Goal: Obtain resource: Download file/media

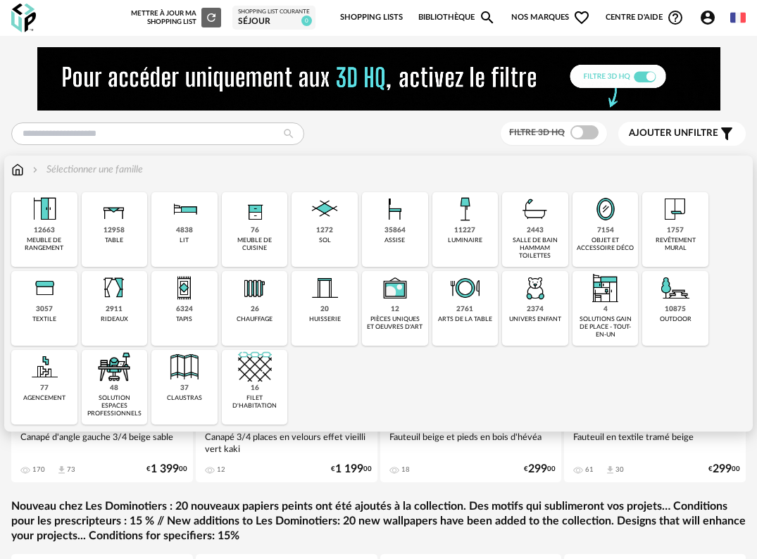
click at [415, 228] on div "35864 assise" at bounding box center [395, 229] width 66 height 75
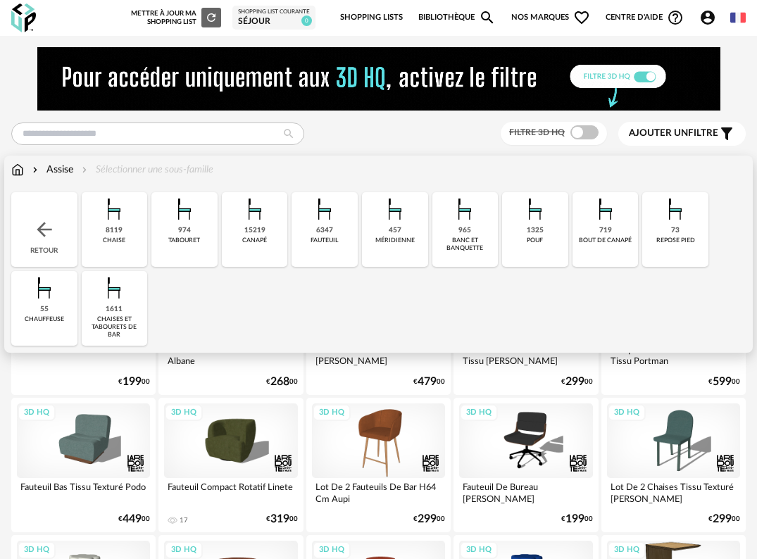
click at [241, 243] on div "15219 canapé" at bounding box center [255, 229] width 66 height 75
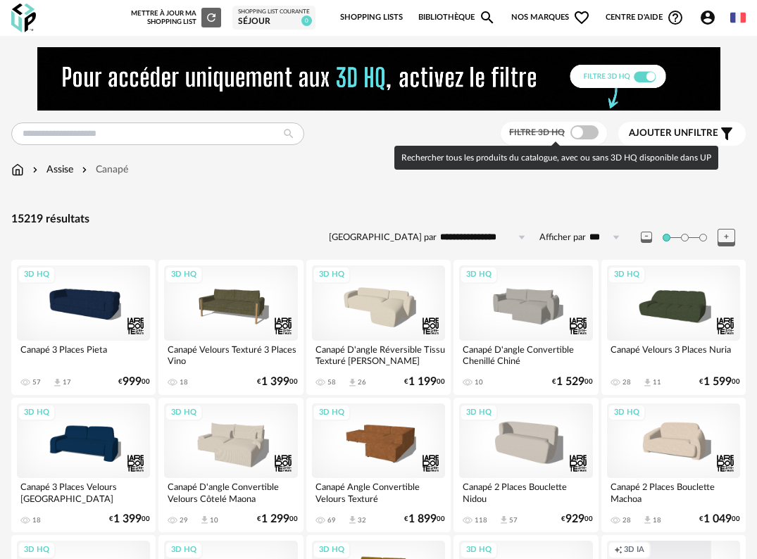
click at [581, 132] on span at bounding box center [585, 132] width 28 height 14
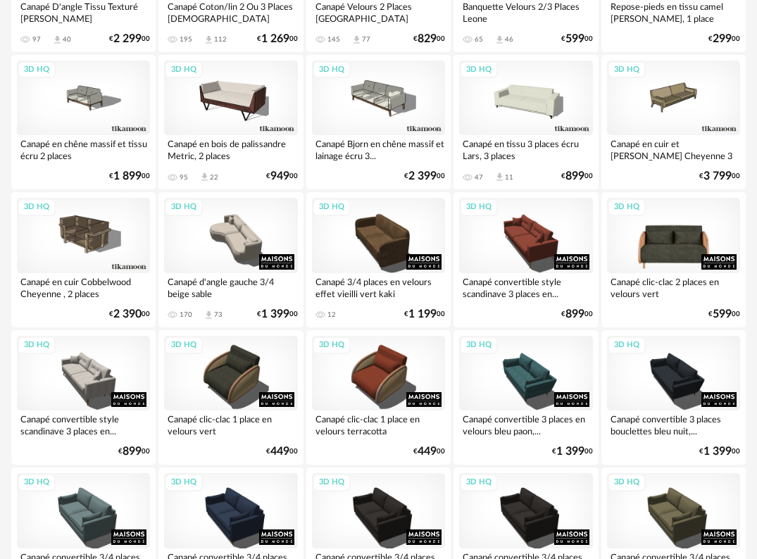
scroll to position [634, 0]
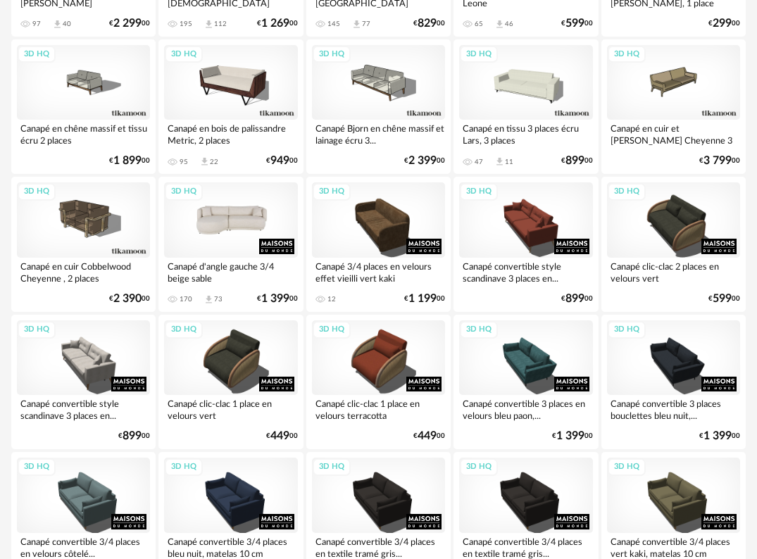
click at [239, 230] on div "3D HQ" at bounding box center [230, 219] width 133 height 75
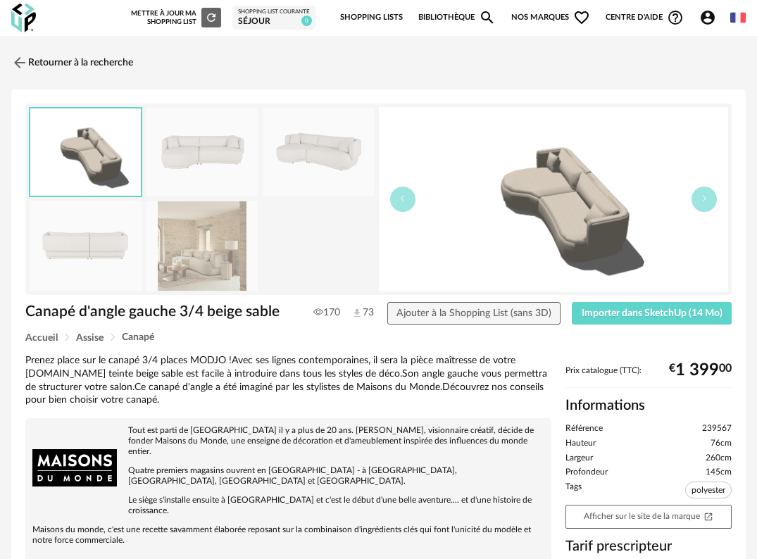
click at [229, 244] on img at bounding box center [203, 245] width 112 height 89
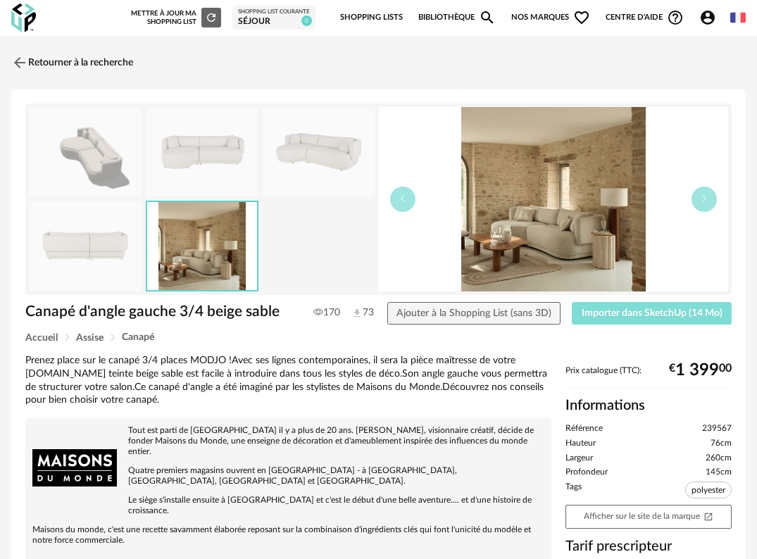
click at [712, 316] on span "Importer dans SketchUp (14 Mo)" at bounding box center [652, 314] width 141 height 10
click at [20, 61] on img at bounding box center [18, 62] width 20 height 20
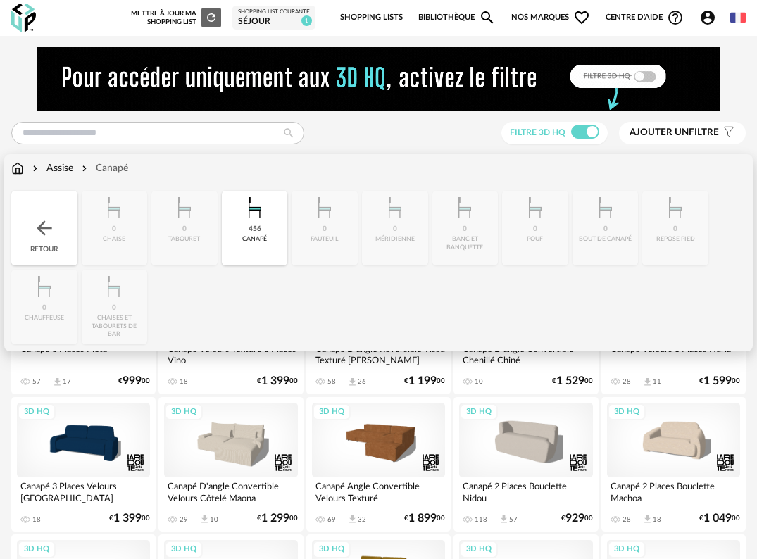
click at [262, 237] on div "canapé" at bounding box center [254, 239] width 25 height 8
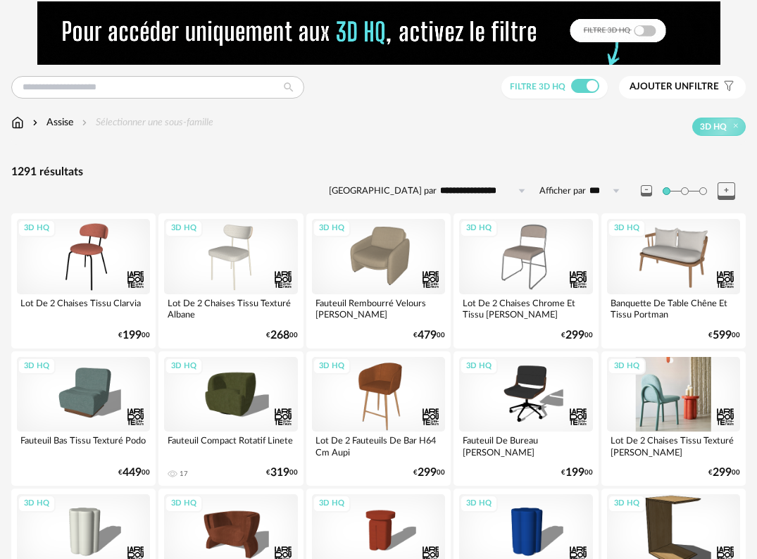
scroll to position [70, 0]
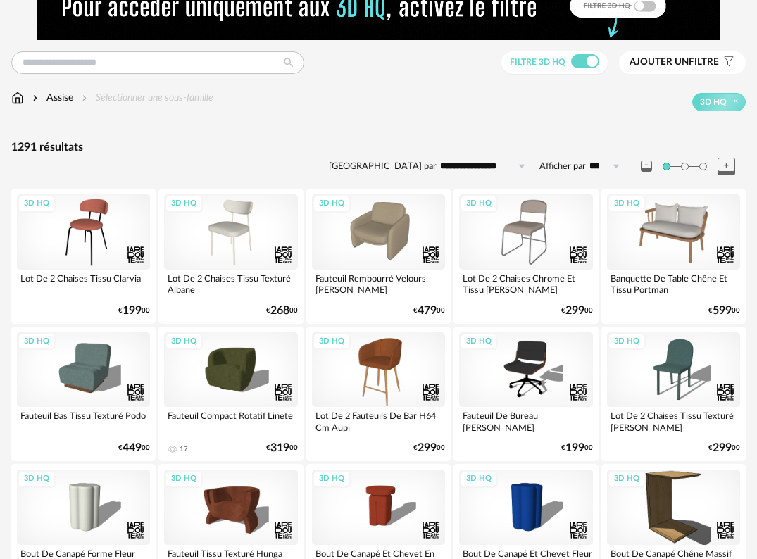
click at [712, 53] on button "Ajouter un filtre s Filter icon" at bounding box center [682, 62] width 127 height 23
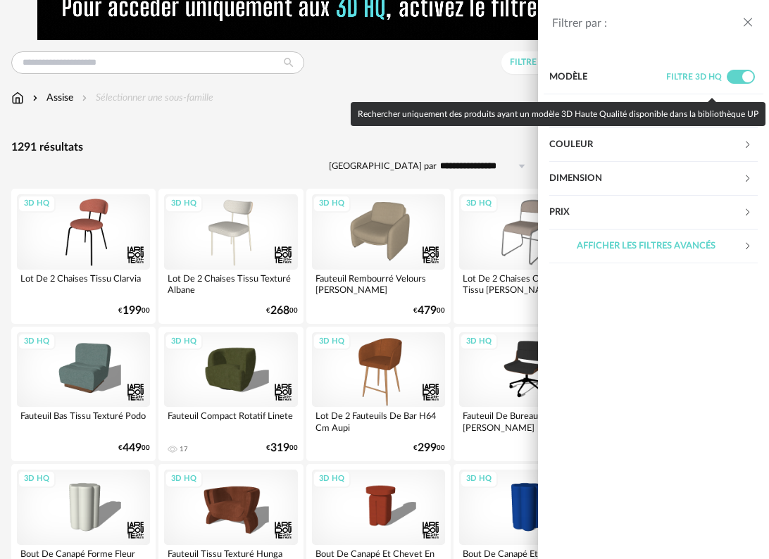
click at [714, 143] on div "Couleur" at bounding box center [646, 145] width 194 height 34
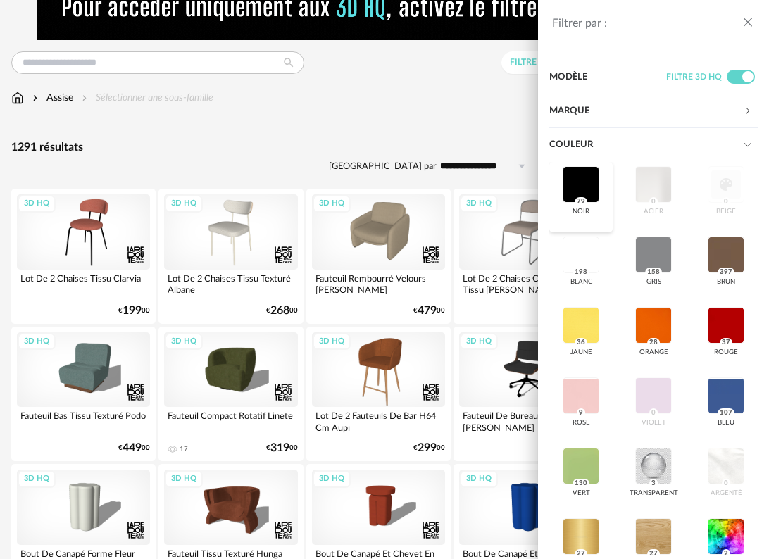
click at [586, 176] on div at bounding box center [581, 184] width 37 height 37
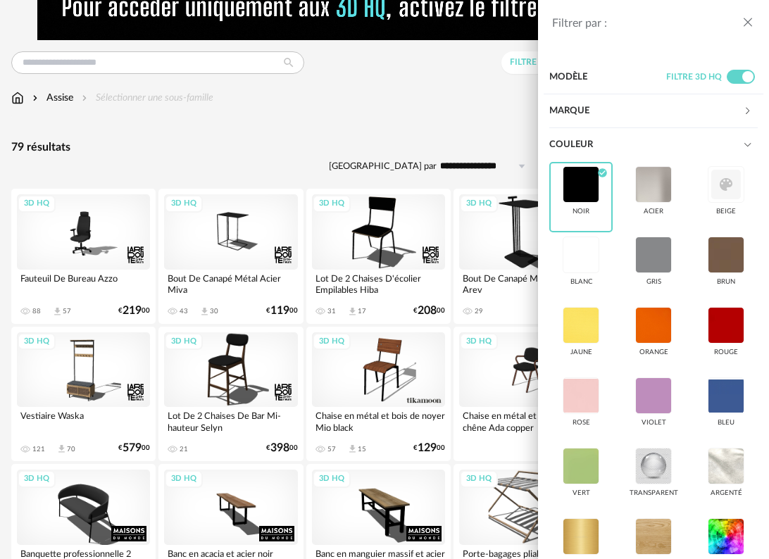
click at [752, 20] on icon "close drawer" at bounding box center [748, 22] width 14 height 14
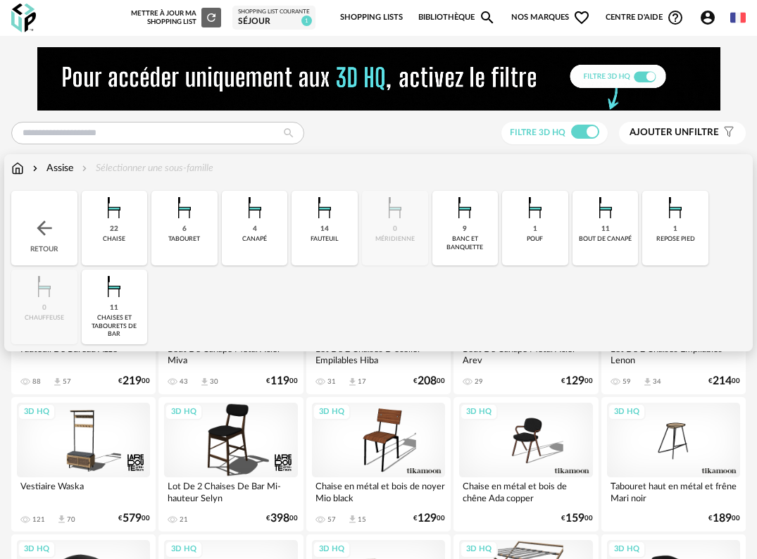
click at [322, 237] on div "fauteuil" at bounding box center [325, 239] width 28 height 8
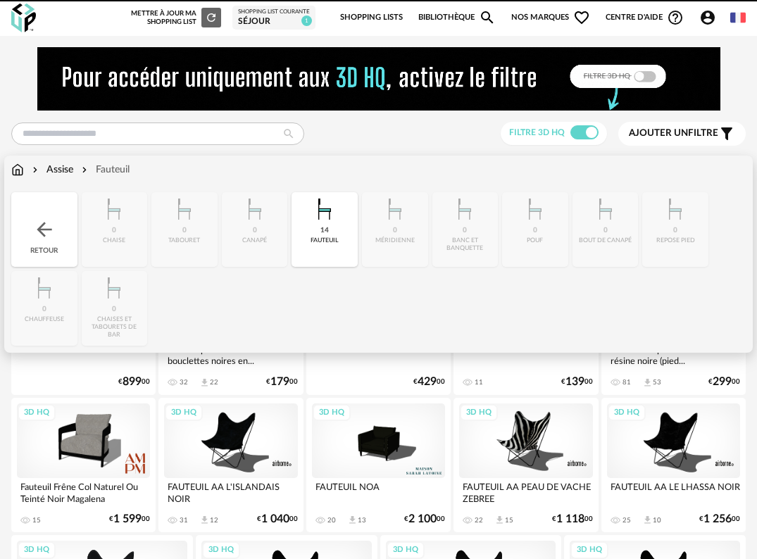
click at [18, 171] on img at bounding box center [17, 170] width 13 height 14
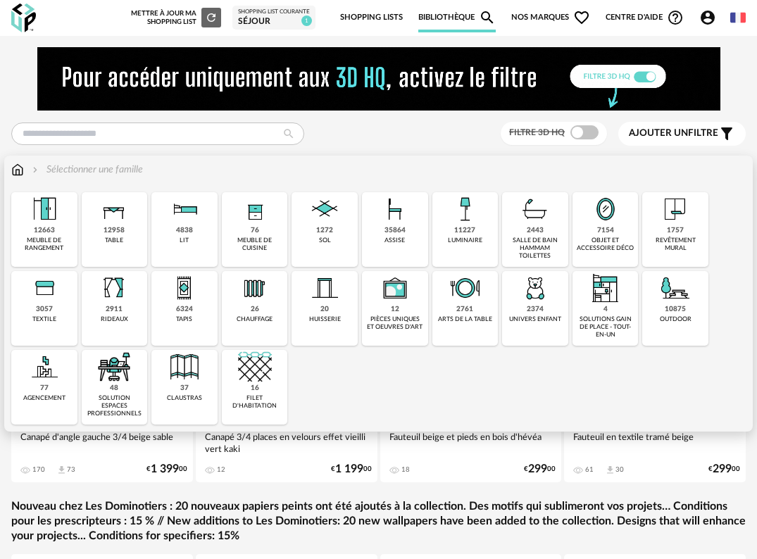
click at [180, 311] on div "6324" at bounding box center [184, 309] width 17 height 9
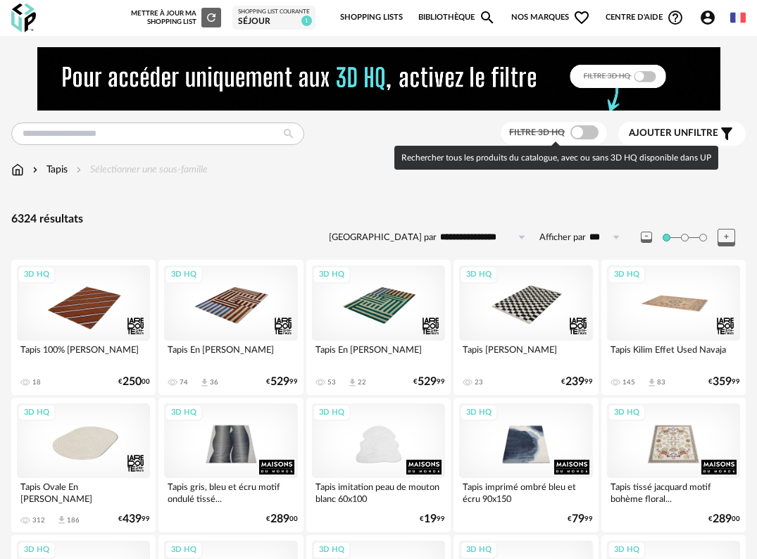
click at [583, 135] on span at bounding box center [585, 132] width 28 height 14
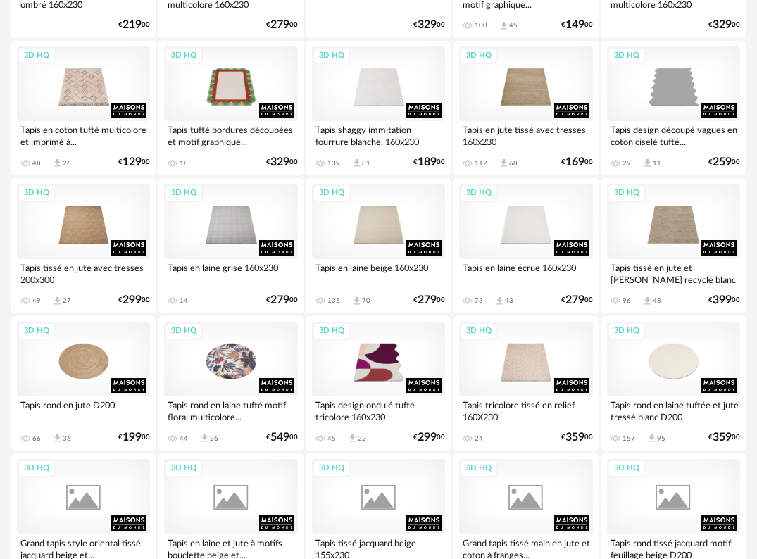
scroll to position [634, 0]
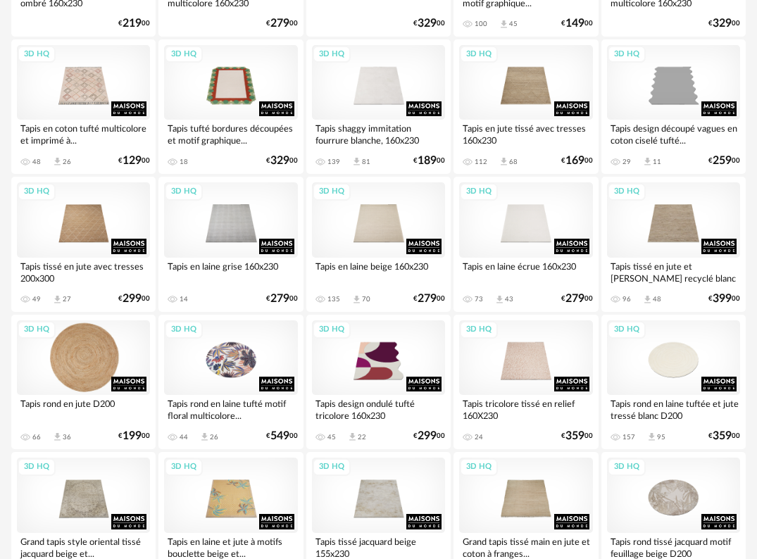
click at [77, 379] on div "3D HQ" at bounding box center [83, 358] width 133 height 75
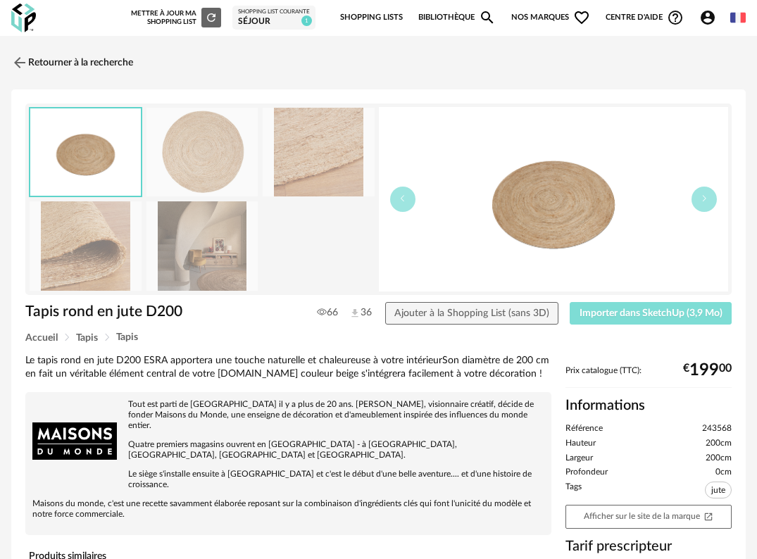
click at [642, 319] on button "Importer dans SketchUp (3,9 Mo)" at bounding box center [651, 313] width 162 height 23
click at [15, 61] on img at bounding box center [18, 62] width 20 height 20
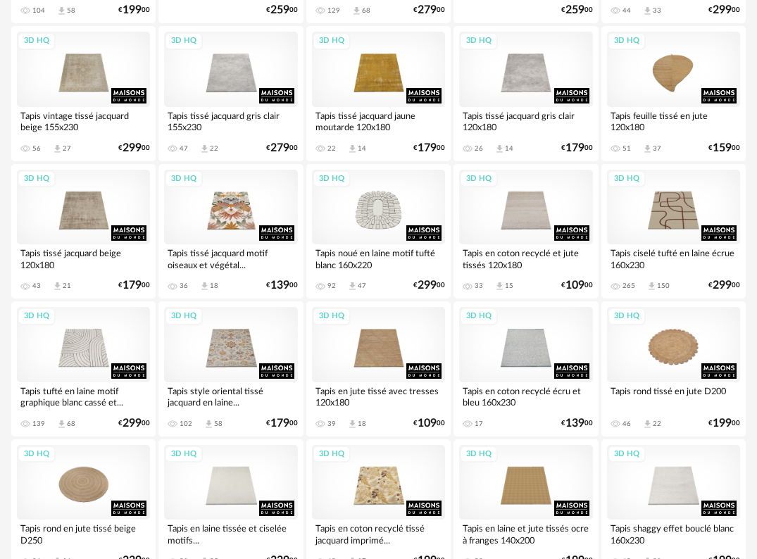
scroll to position [1268, 0]
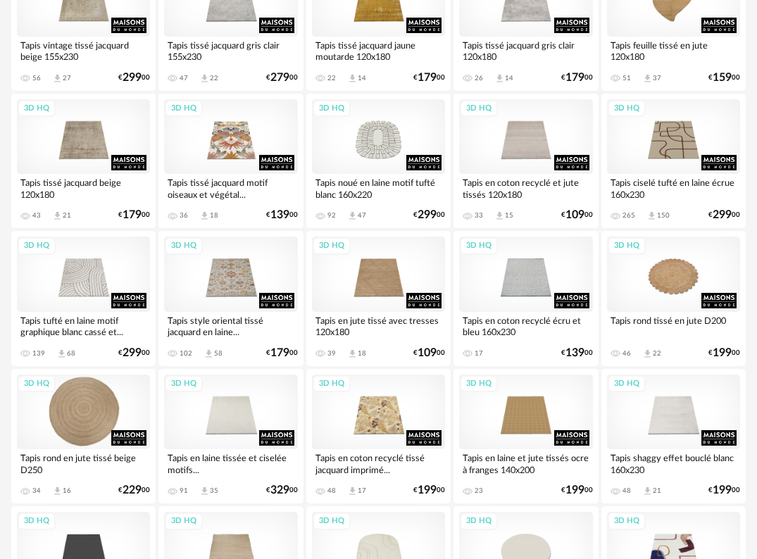
click at [103, 411] on div "3D HQ" at bounding box center [83, 412] width 133 height 75
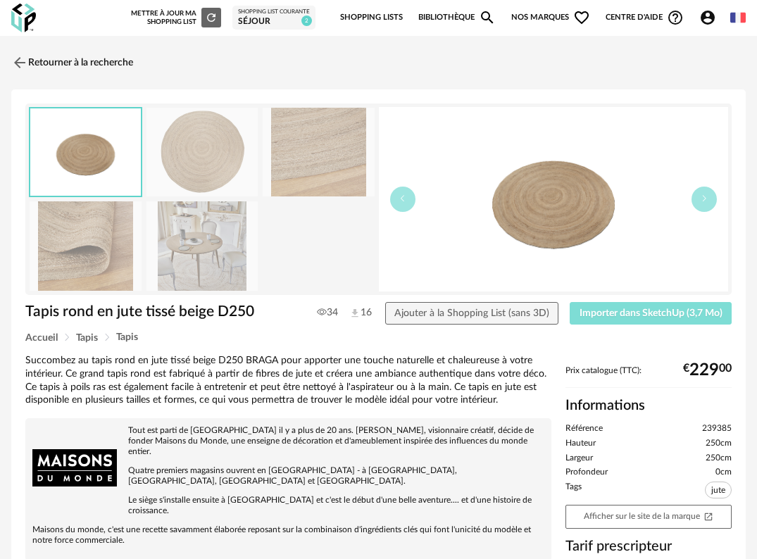
click at [613, 310] on span "Importer dans SketchUp (3,7 Mo)" at bounding box center [651, 314] width 143 height 10
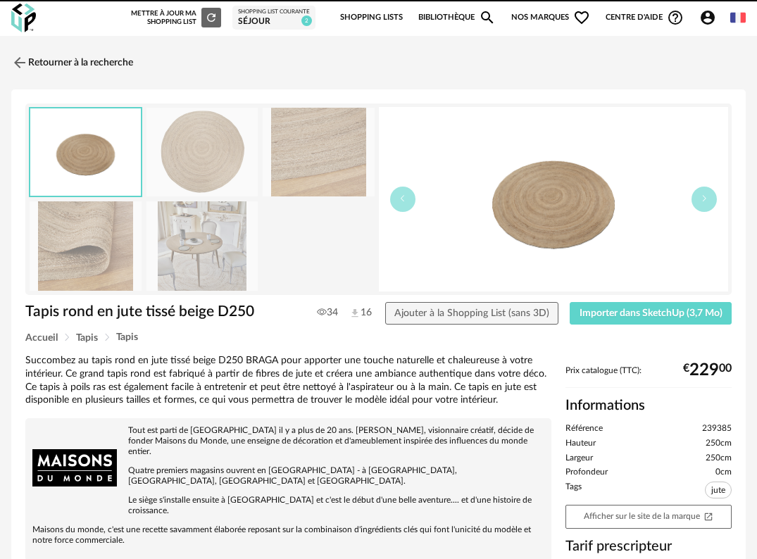
click at [17, 9] on img at bounding box center [23, 18] width 25 height 29
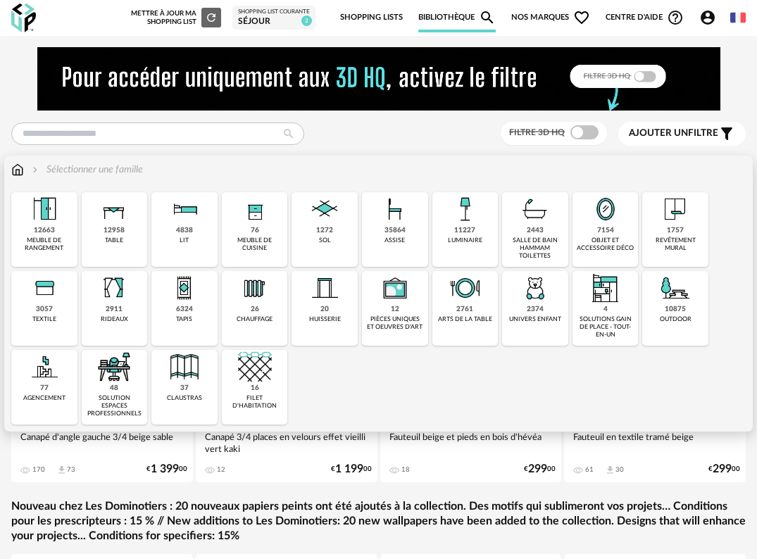
click at [113, 243] on div "table" at bounding box center [114, 241] width 18 height 8
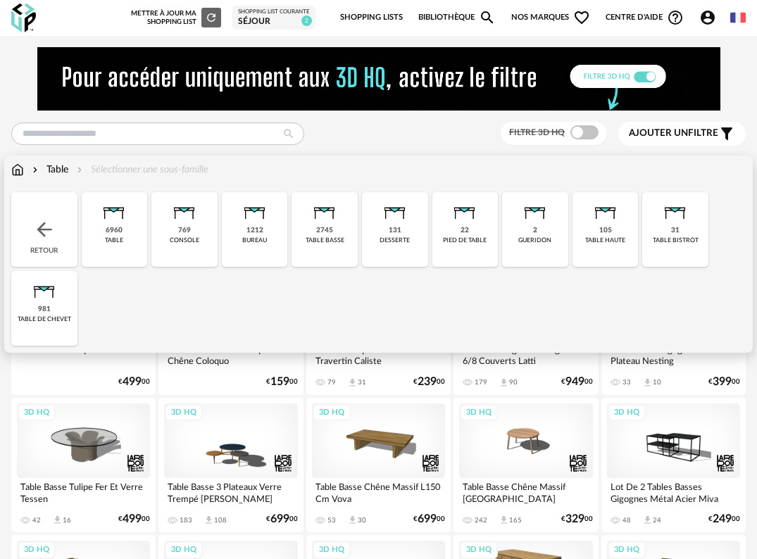
click at [325, 235] on div "2745 table basse" at bounding box center [325, 229] width 66 height 75
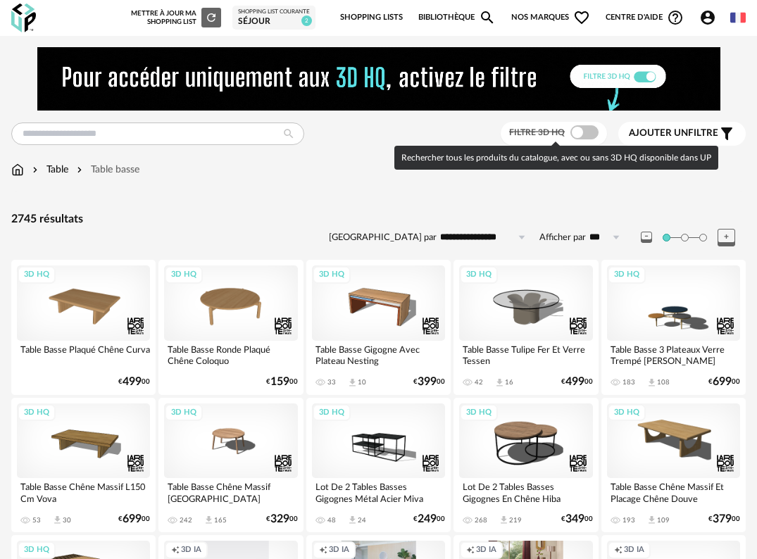
click at [585, 132] on span at bounding box center [585, 132] width 28 height 14
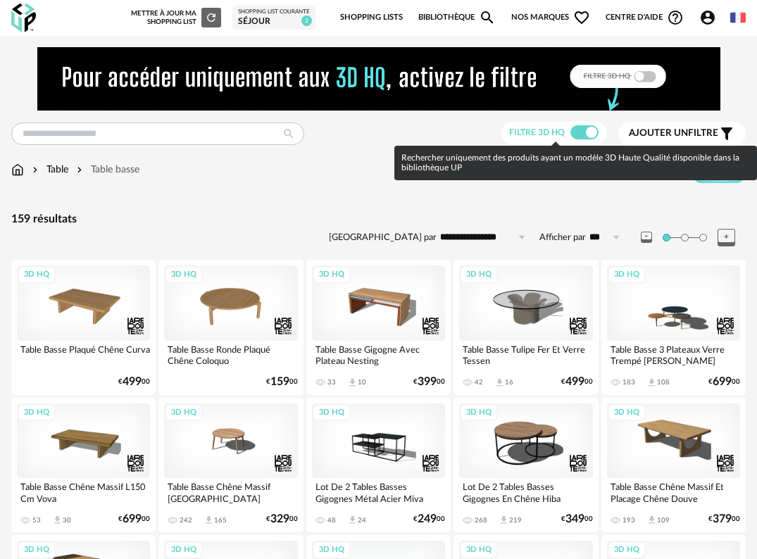
click at [726, 135] on icon "Filter icon" at bounding box center [726, 134] width 11 height 13
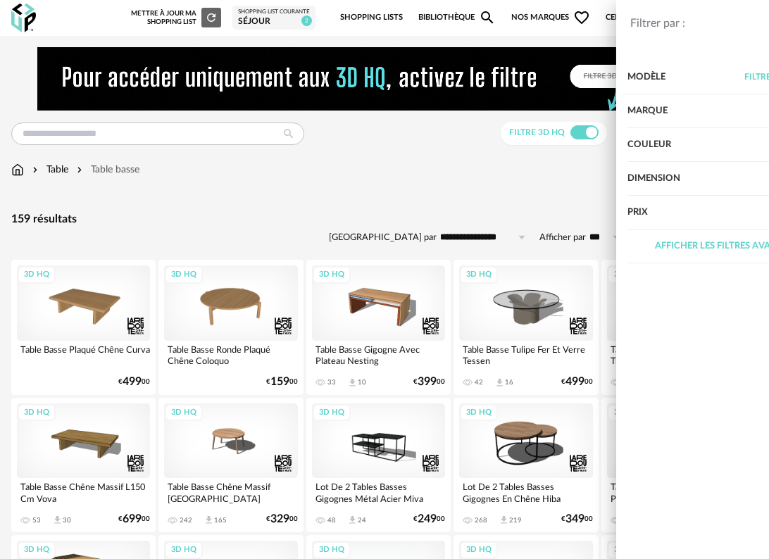
click at [404, 198] on div "Filtrer par : Modèle Filtre 3D HQ Marque &tradition 0 101 Copenhagen 0 366 Conc…" at bounding box center [384, 279] width 769 height 559
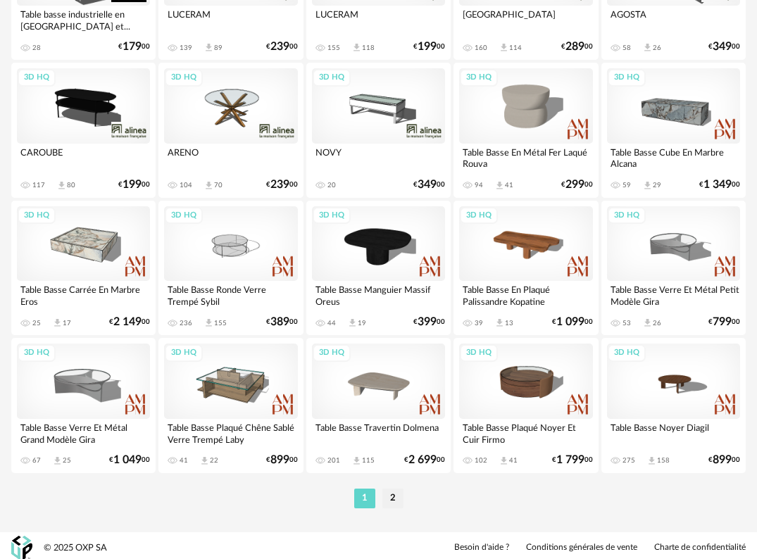
scroll to position [2544, 0]
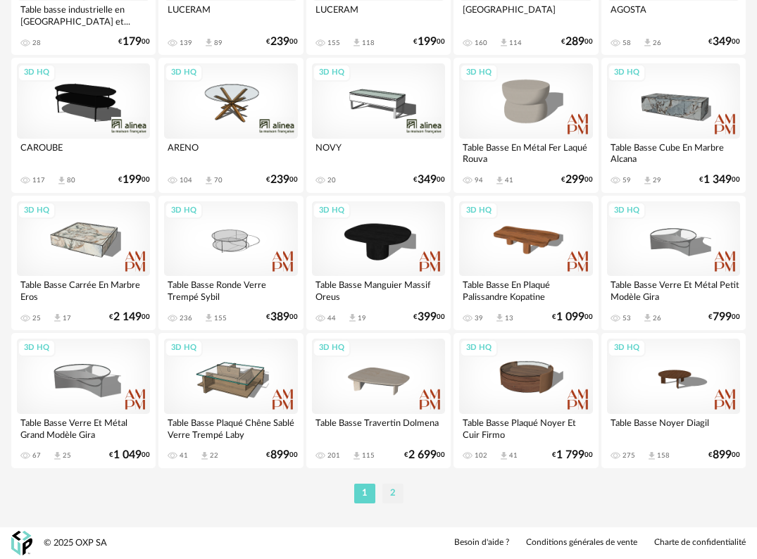
click at [390, 493] on li "2" at bounding box center [393, 494] width 21 height 20
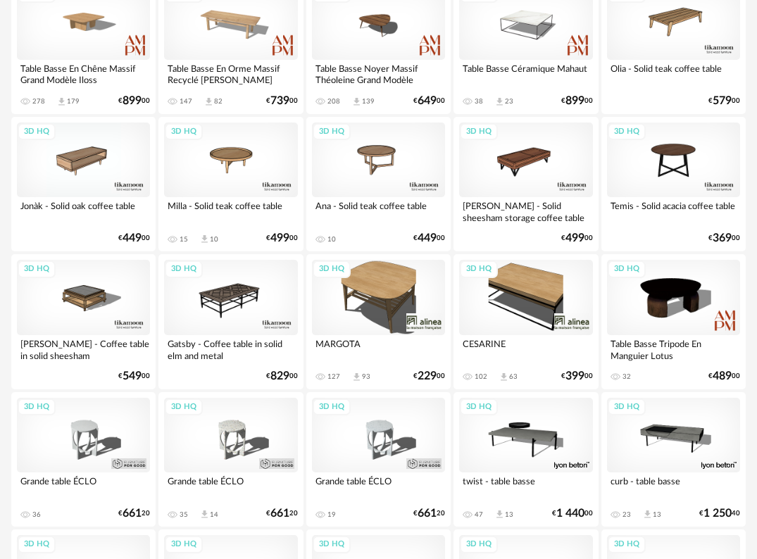
scroll to position [282, 0]
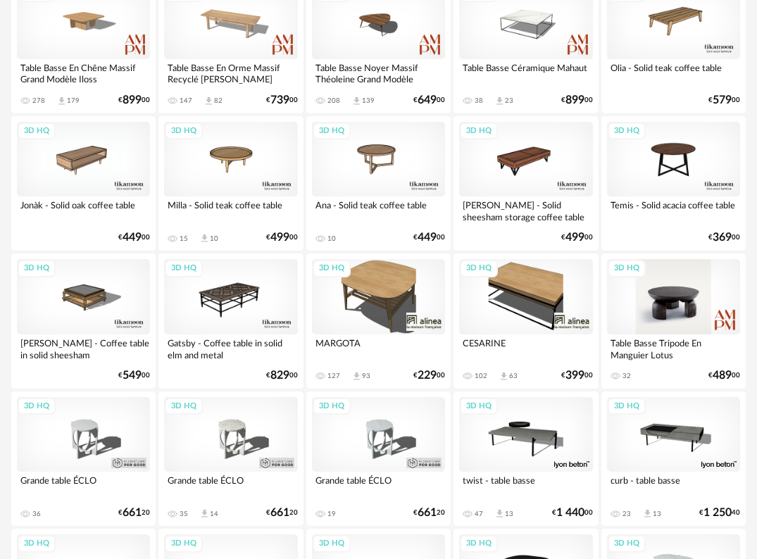
click at [682, 315] on div "3D HQ" at bounding box center [673, 296] width 133 height 75
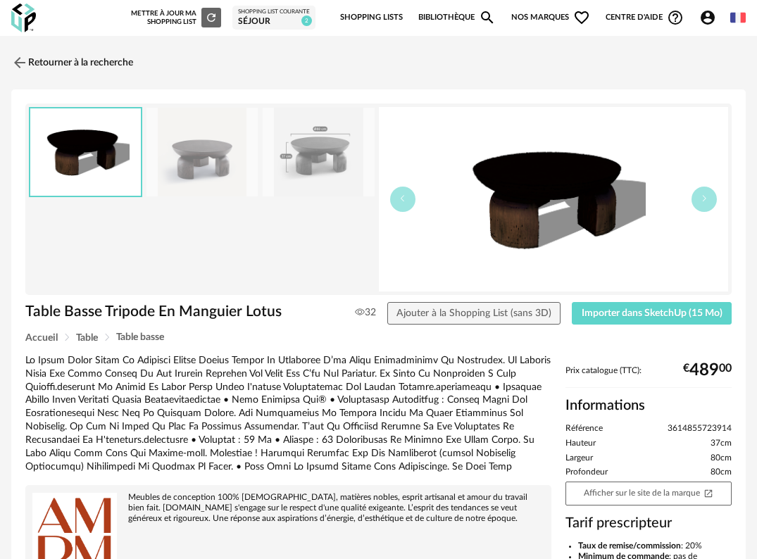
click at [197, 160] on img at bounding box center [203, 152] width 112 height 89
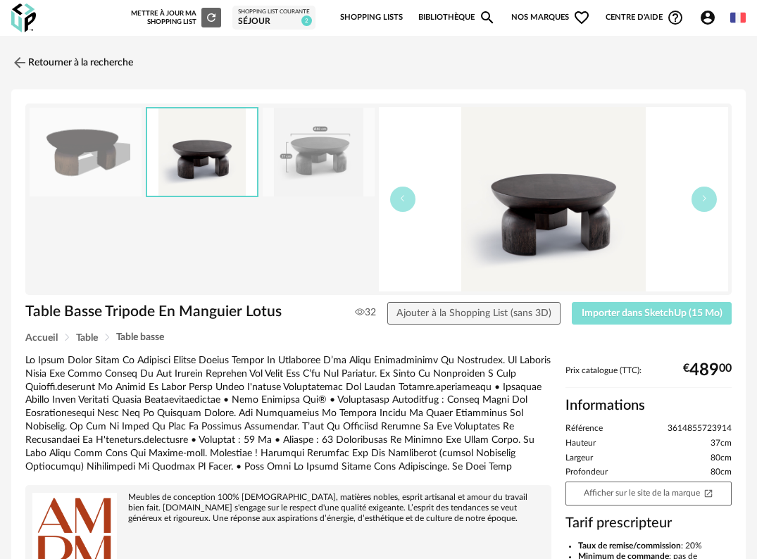
click at [644, 313] on span "Importer dans SketchUp (15 Mo)" at bounding box center [652, 314] width 141 height 10
click at [18, 60] on img at bounding box center [18, 62] width 20 height 20
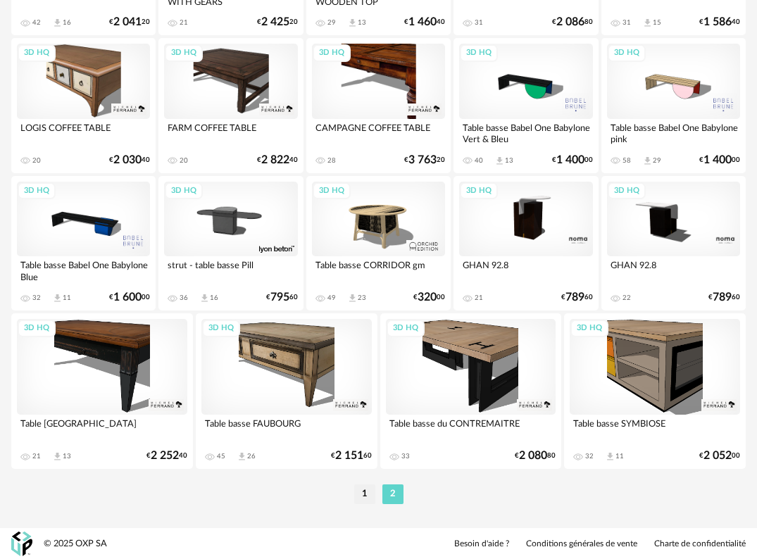
scroll to position [1462, 0]
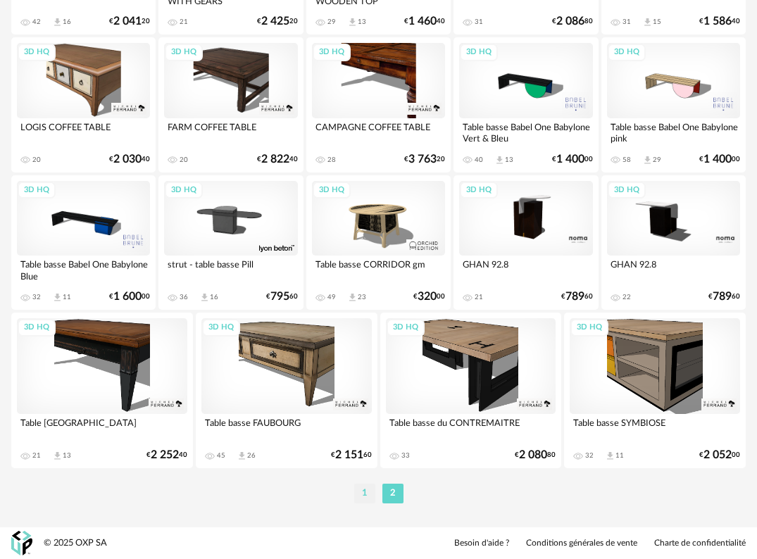
click at [372, 502] on li "1" at bounding box center [364, 494] width 21 height 20
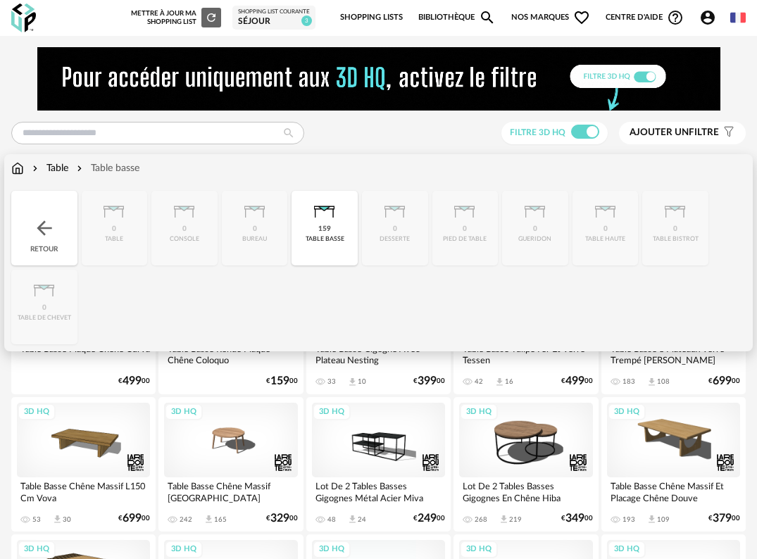
click at [30, 168] on img at bounding box center [35, 168] width 11 height 14
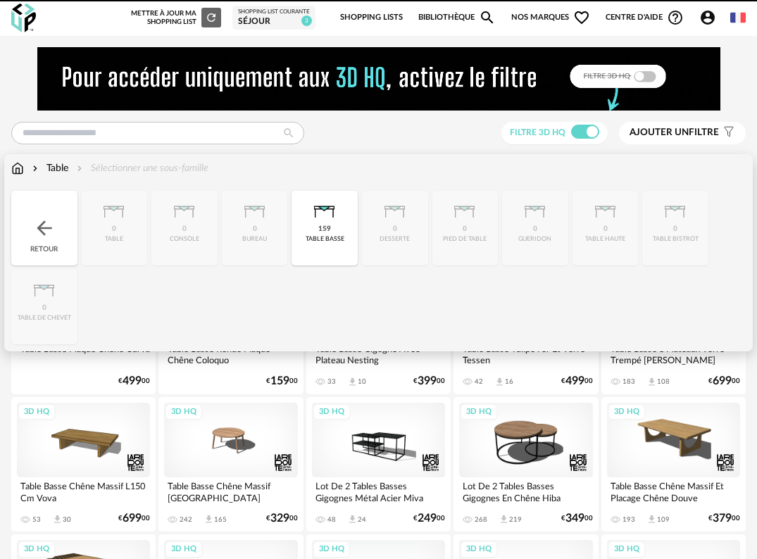
click at [20, 168] on img at bounding box center [17, 168] width 13 height 14
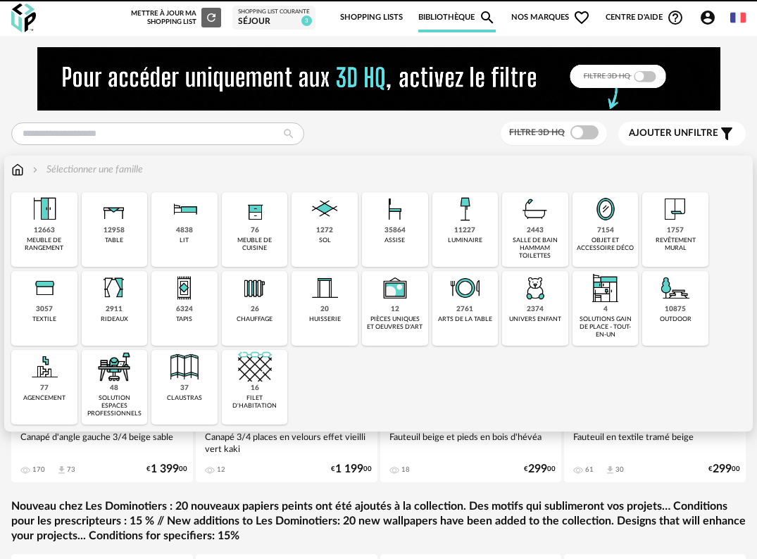
click at [401, 235] on div "35864" at bounding box center [395, 230] width 21 height 9
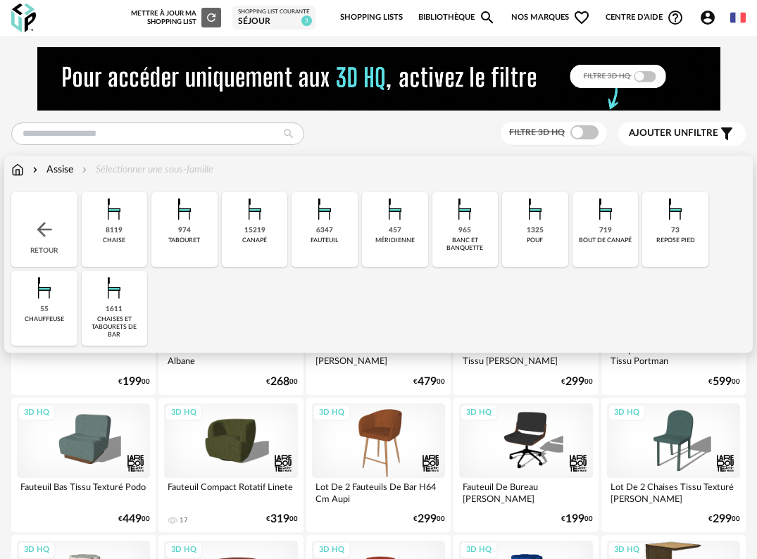
click at [101, 235] on div "8119 [GEOGRAPHIC_DATA]" at bounding box center [115, 229] width 66 height 75
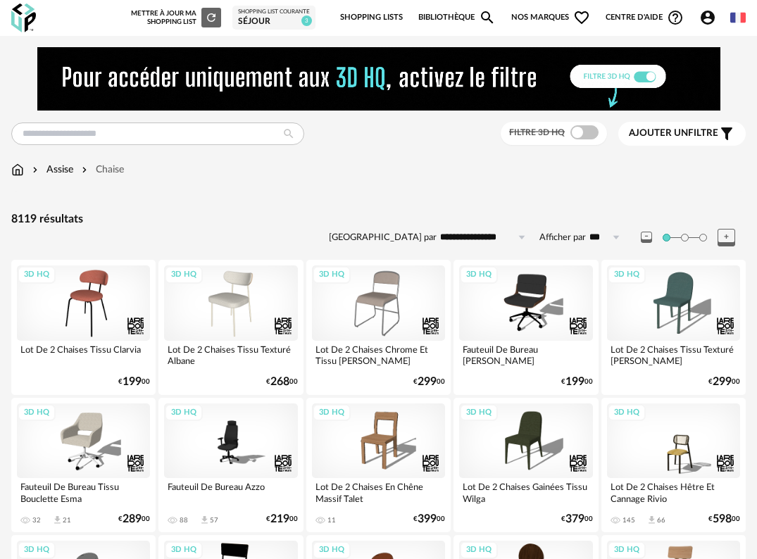
click at [693, 136] on span "Ajouter un filtre" at bounding box center [673, 134] width 89 height 12
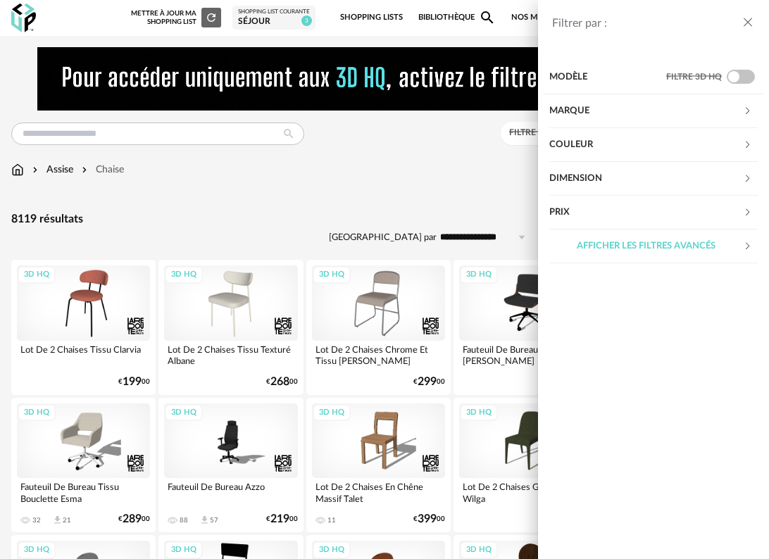
click at [680, 141] on div "Couleur" at bounding box center [646, 145] width 194 height 34
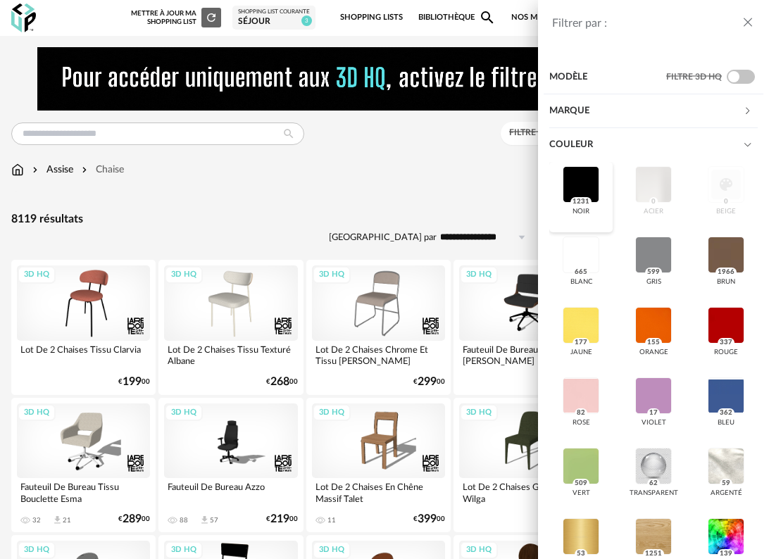
click at [584, 180] on div at bounding box center [581, 184] width 37 height 37
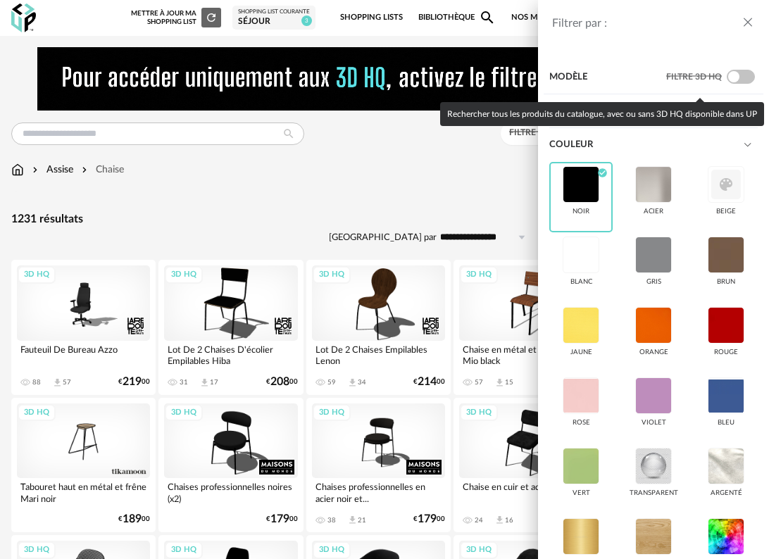
click at [732, 73] on span at bounding box center [741, 77] width 28 height 14
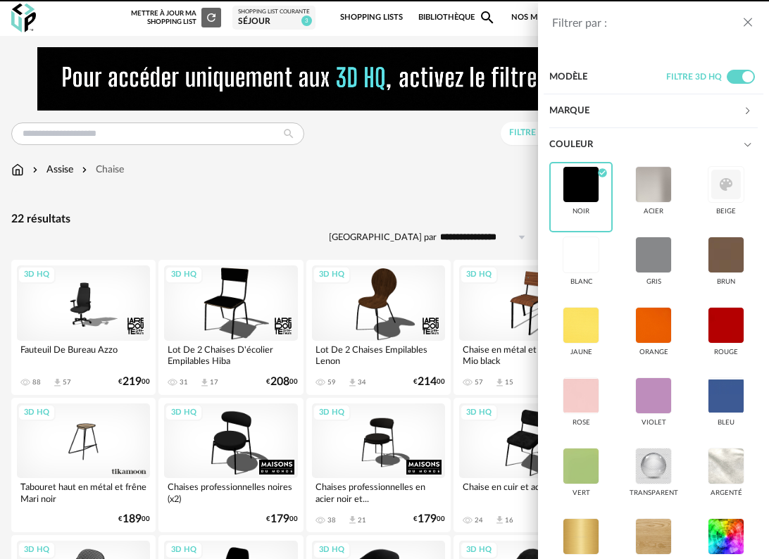
click at [746, 19] on icon "close drawer" at bounding box center [748, 22] width 14 height 14
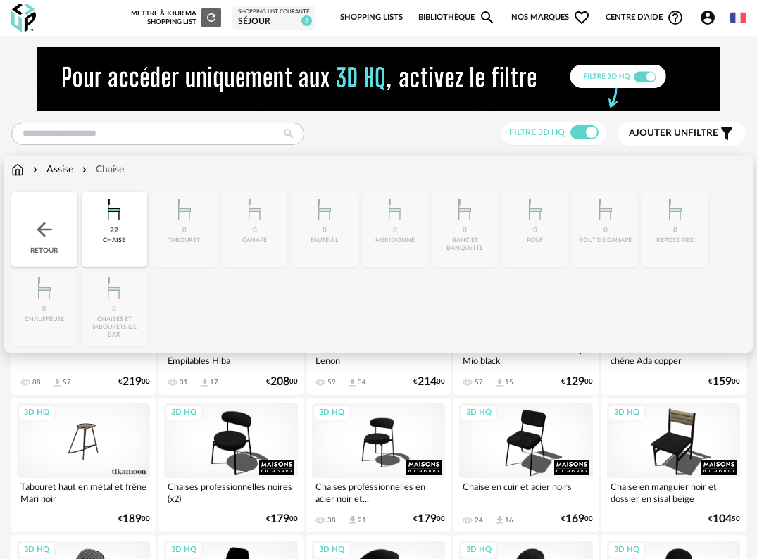
click at [23, 166] on img at bounding box center [17, 170] width 13 height 14
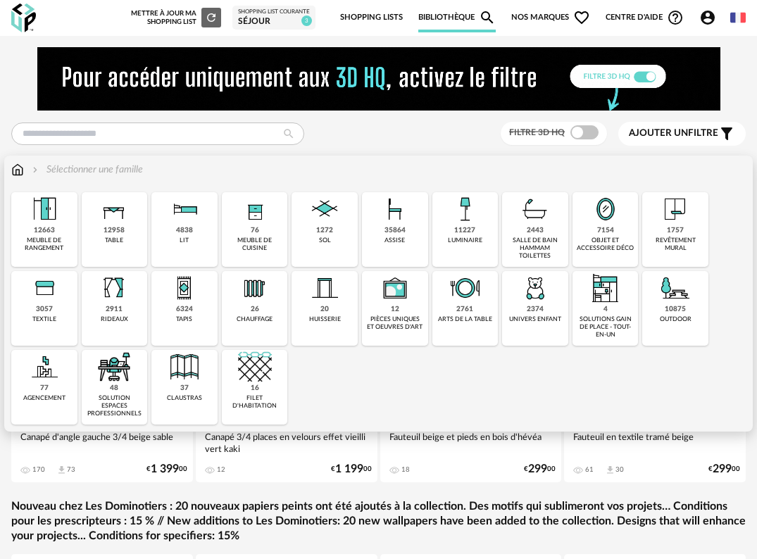
click at [183, 311] on div "6324" at bounding box center [184, 309] width 17 height 9
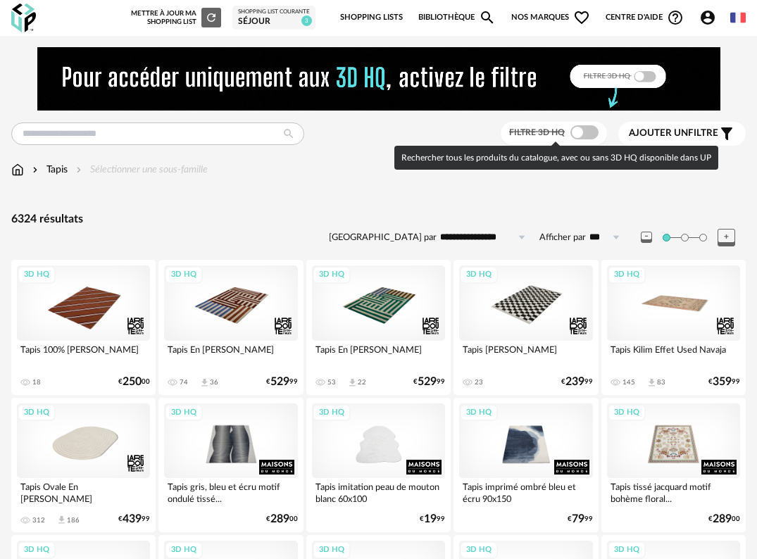
click at [583, 132] on span at bounding box center [585, 132] width 28 height 14
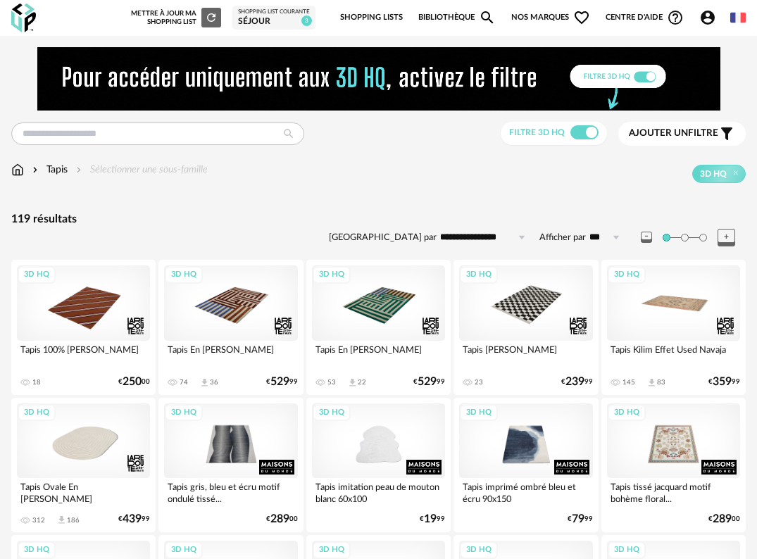
click at [699, 138] on span "Ajouter un filtre" at bounding box center [673, 134] width 89 height 12
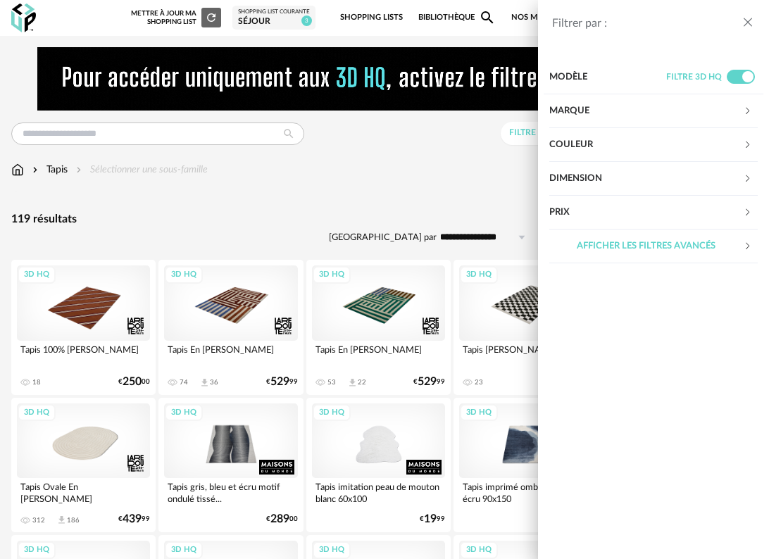
click at [705, 178] on div "Dimension" at bounding box center [646, 179] width 194 height 34
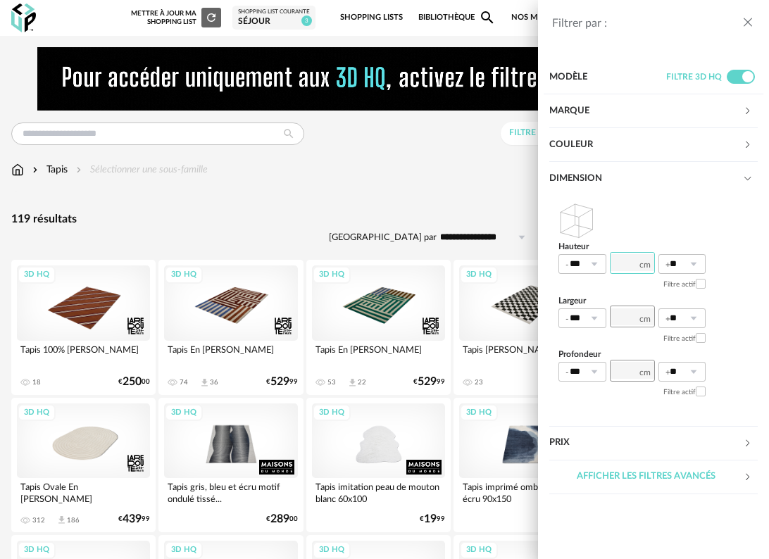
click at [636, 261] on input "number" at bounding box center [632, 263] width 45 height 22
click at [627, 320] on input "number" at bounding box center [632, 317] width 45 height 22
type input "***"
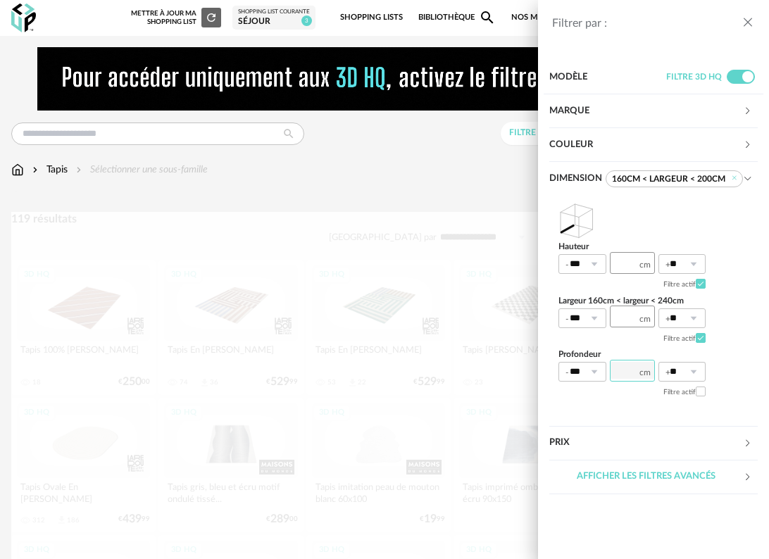
click at [625, 371] on input "number" at bounding box center [632, 371] width 45 height 22
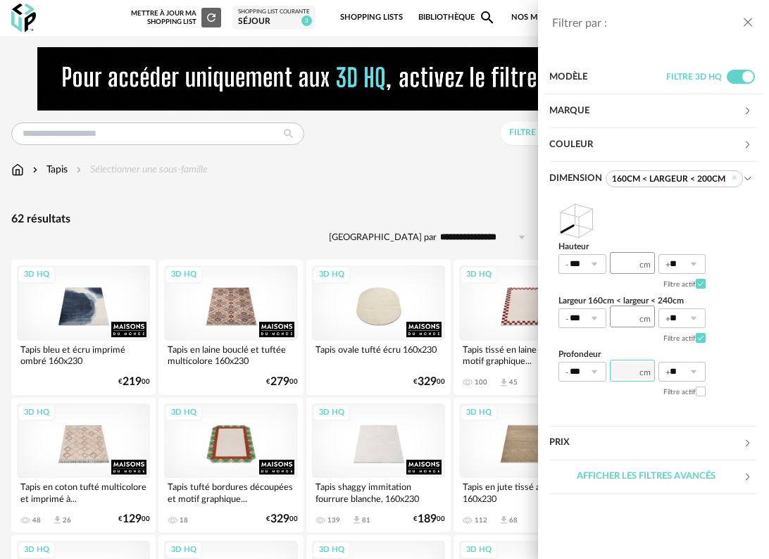
type input "***"
click at [623, 317] on input "***" at bounding box center [632, 317] width 45 height 22
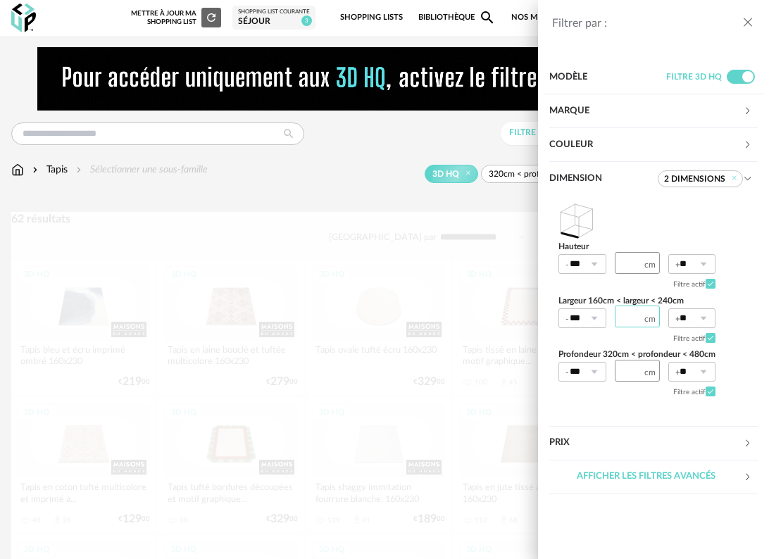
click at [623, 317] on input "***" at bounding box center [637, 317] width 45 height 22
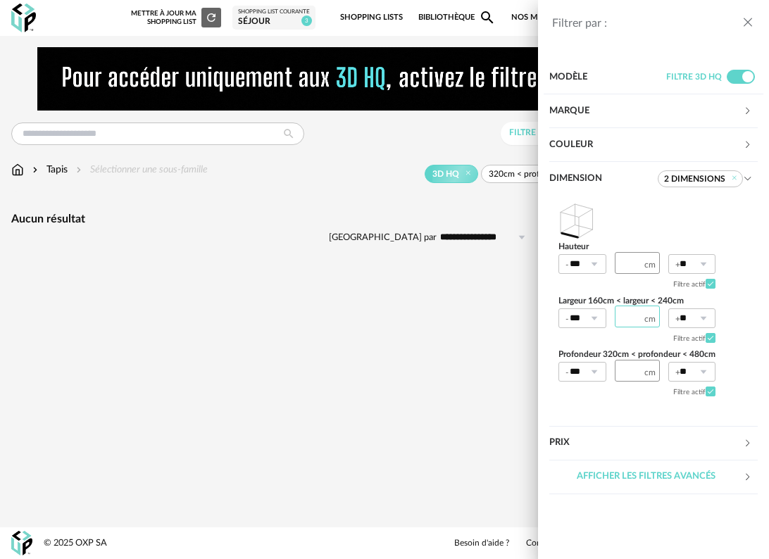
click at [639, 314] on input "***" at bounding box center [637, 317] width 45 height 22
type input "***"
click at [633, 373] on input "***" at bounding box center [637, 371] width 45 height 22
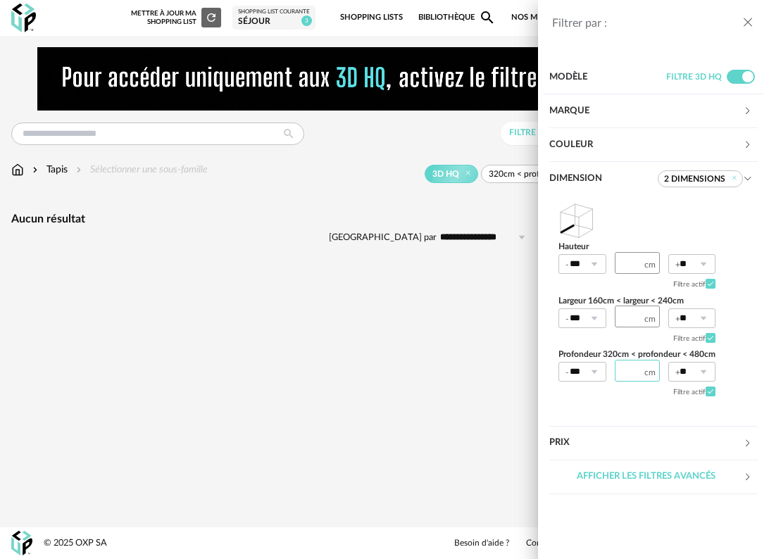
type input "*"
type input "***"
click at [744, 18] on icon "close drawer" at bounding box center [748, 22] width 14 height 14
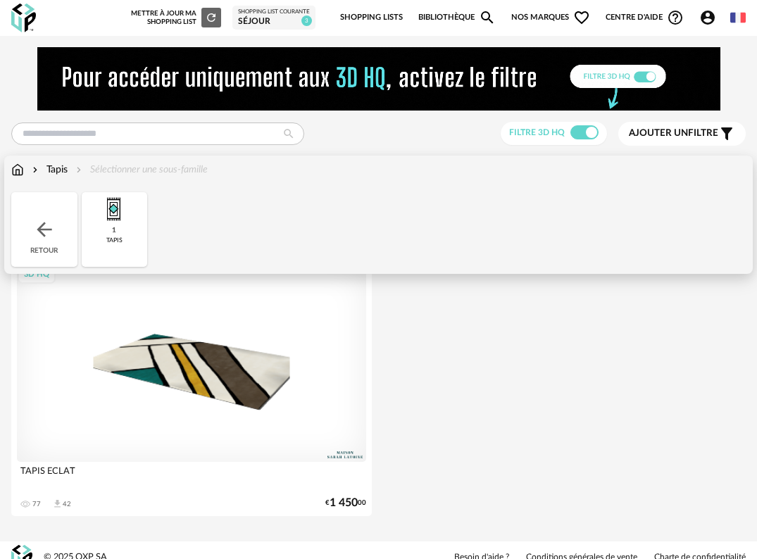
click at [53, 169] on div "Tapis" at bounding box center [49, 170] width 38 height 14
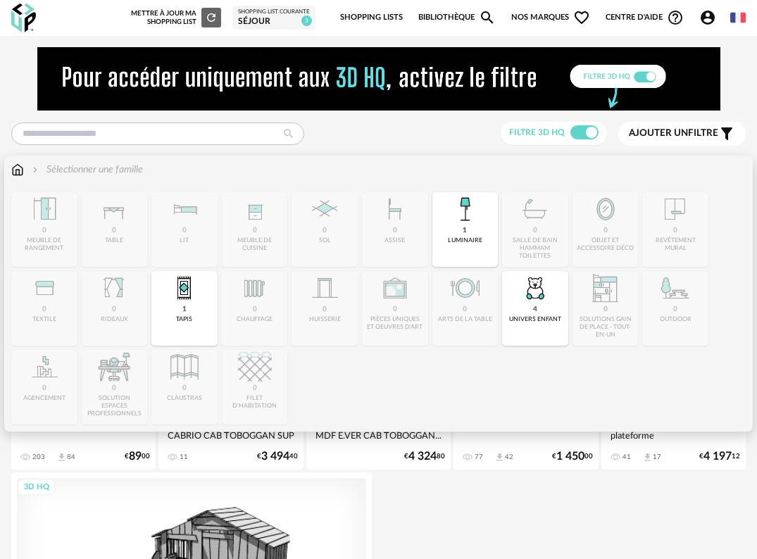
click at [194, 306] on div "1 tapis" at bounding box center [184, 308] width 66 height 75
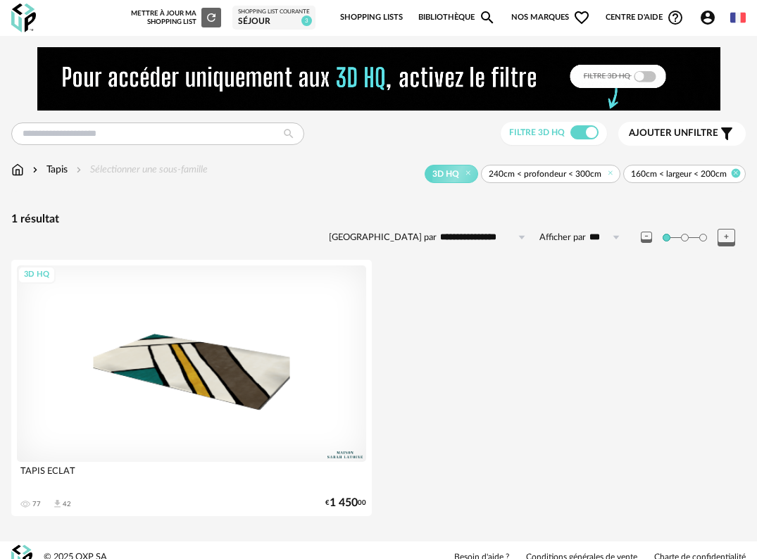
click at [739, 175] on icon at bounding box center [736, 172] width 9 height 9
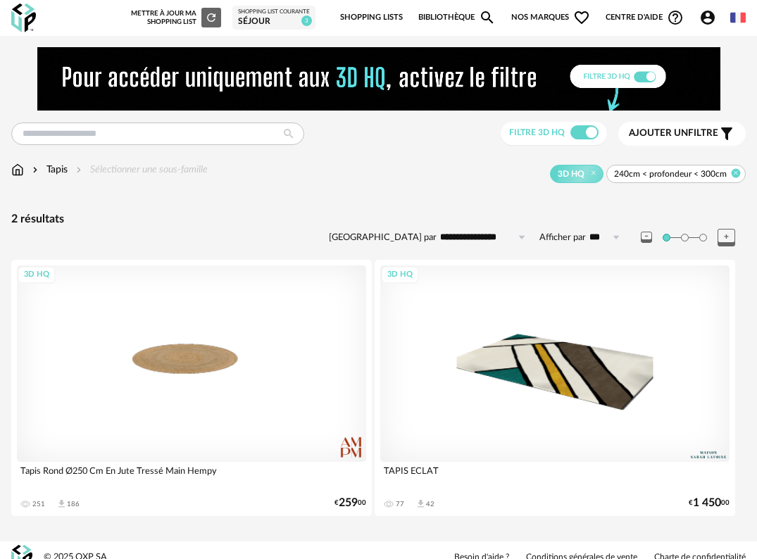
click at [738, 175] on icon at bounding box center [736, 172] width 9 height 9
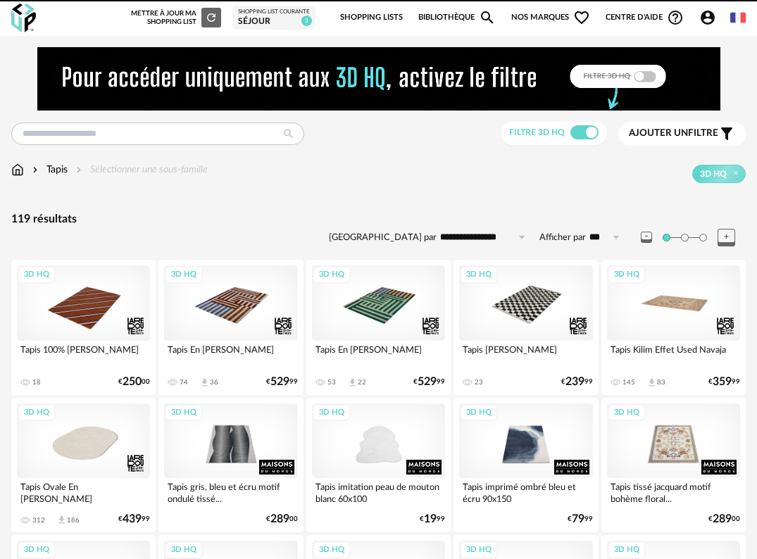
click at [17, 168] on img at bounding box center [17, 170] width 13 height 14
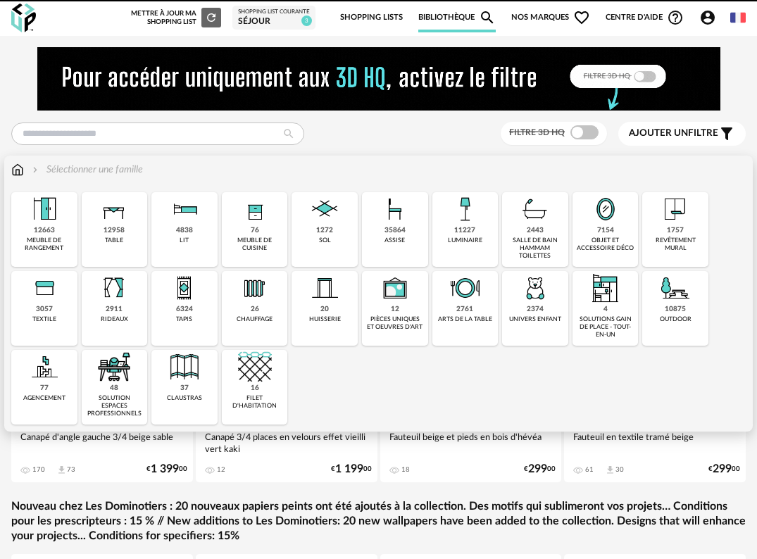
click at [459, 242] on div "luminaire" at bounding box center [465, 241] width 35 height 8
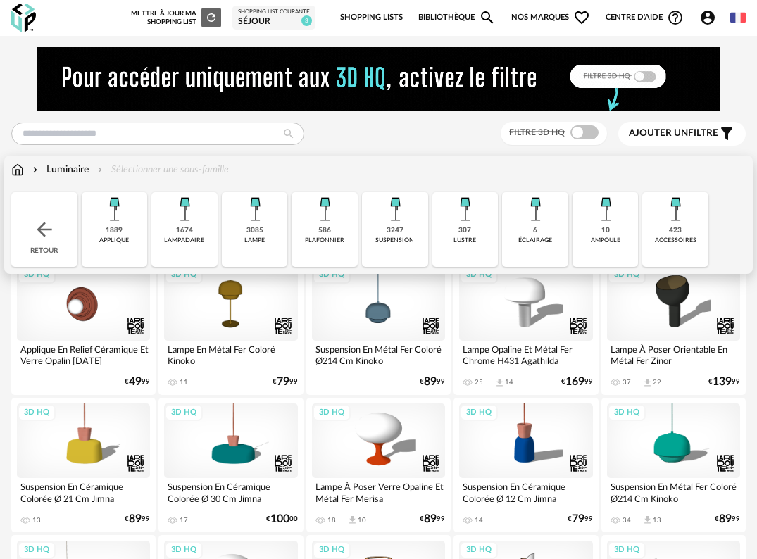
click at [403, 241] on div "suspension" at bounding box center [394, 241] width 39 height 8
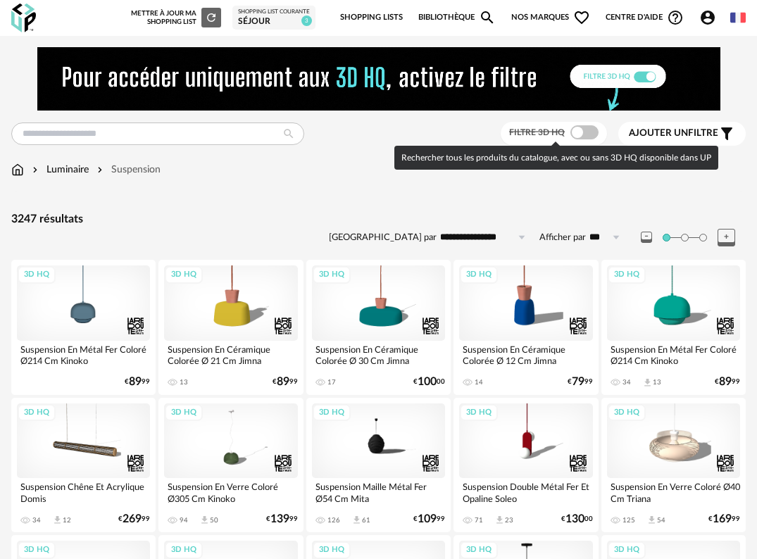
click at [583, 131] on span at bounding box center [585, 132] width 28 height 14
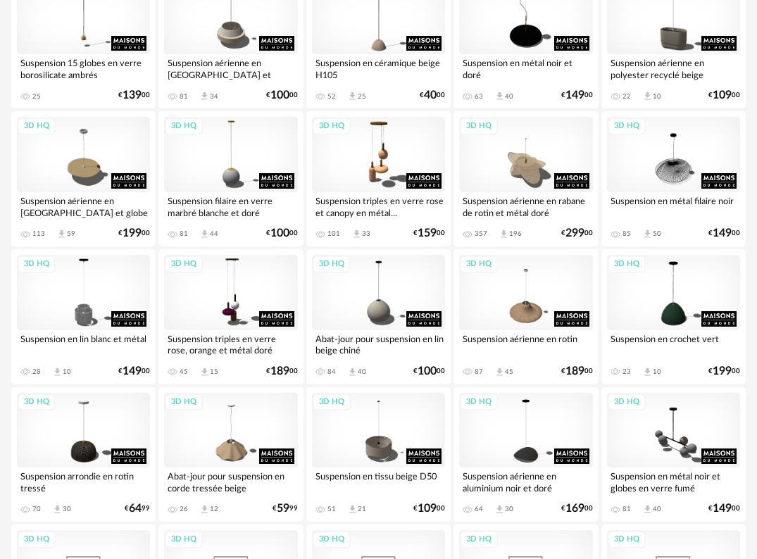
scroll to position [986, 0]
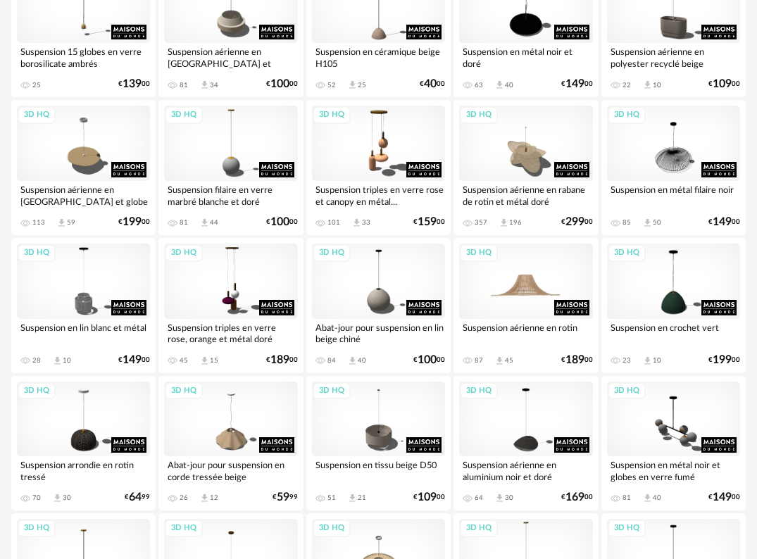
click at [534, 287] on div "3D HQ" at bounding box center [525, 281] width 133 height 75
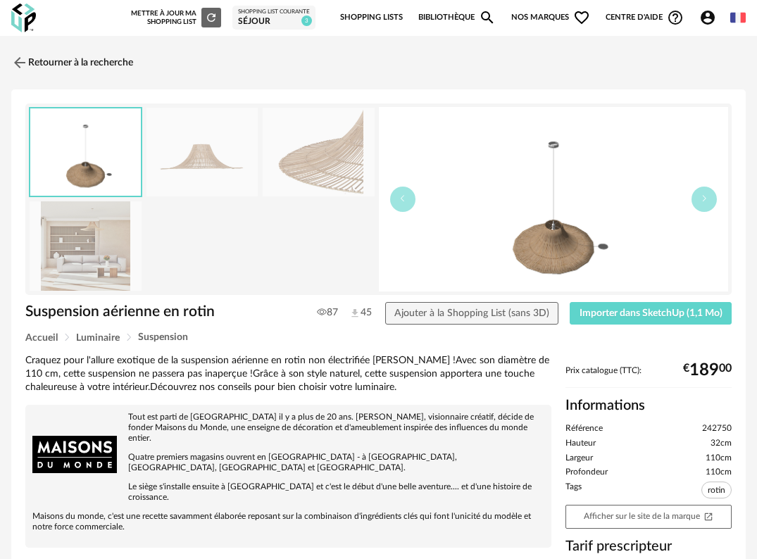
click at [70, 247] on img at bounding box center [86, 245] width 112 height 89
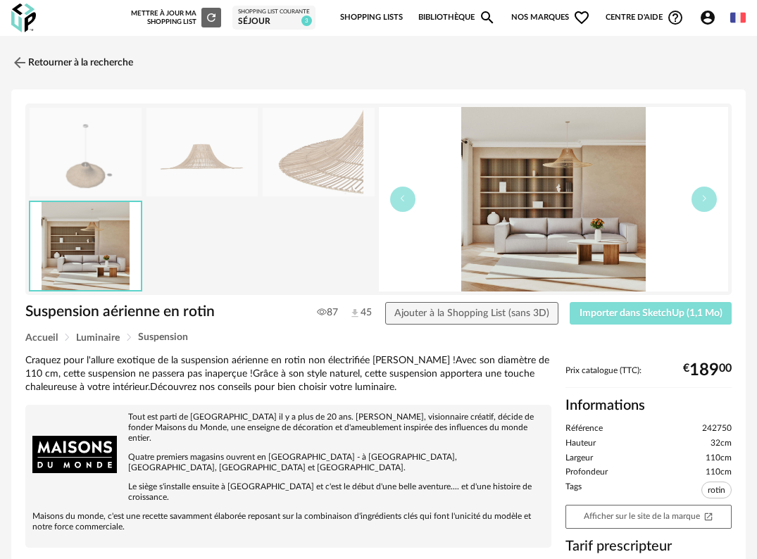
click at [669, 311] on span "Importer dans SketchUp (1,1 Mo)" at bounding box center [651, 314] width 143 height 10
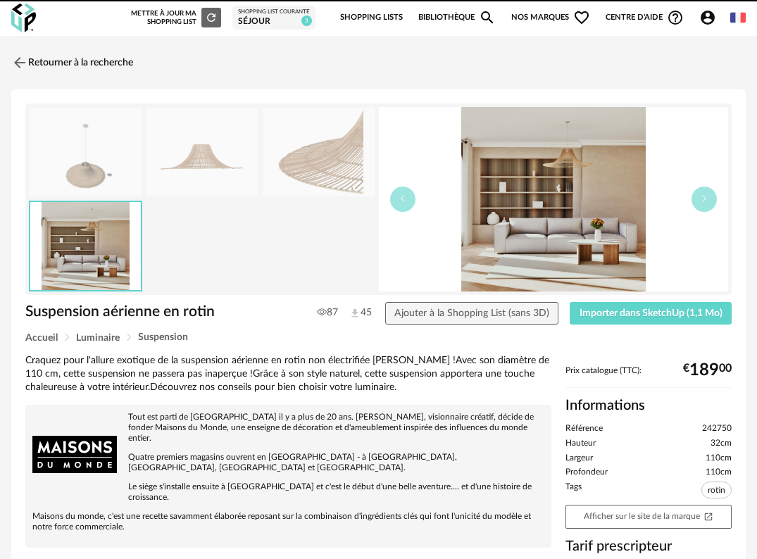
drag, startPoint x: 370, startPoint y: 428, endPoint x: 346, endPoint y: 390, distance: 44.4
click at [21, 23] on img at bounding box center [23, 18] width 25 height 29
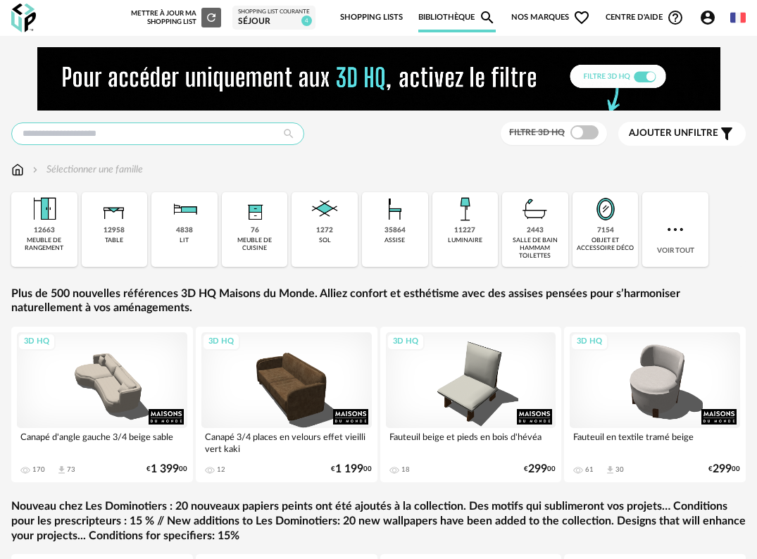
click at [126, 131] on input "text" at bounding box center [157, 134] width 293 height 23
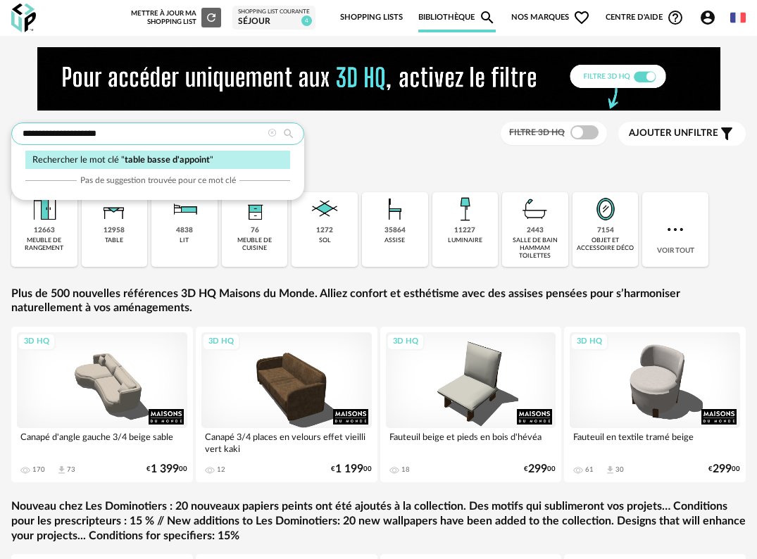
type input "**********"
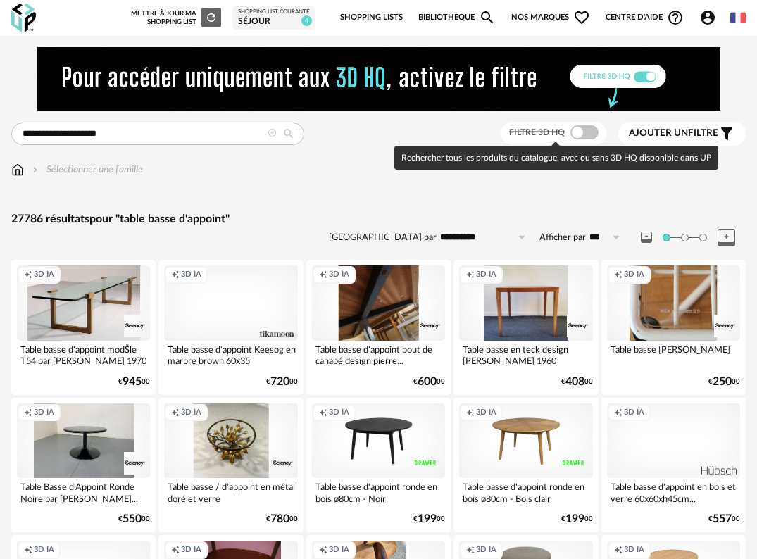
click at [585, 135] on span at bounding box center [585, 132] width 28 height 14
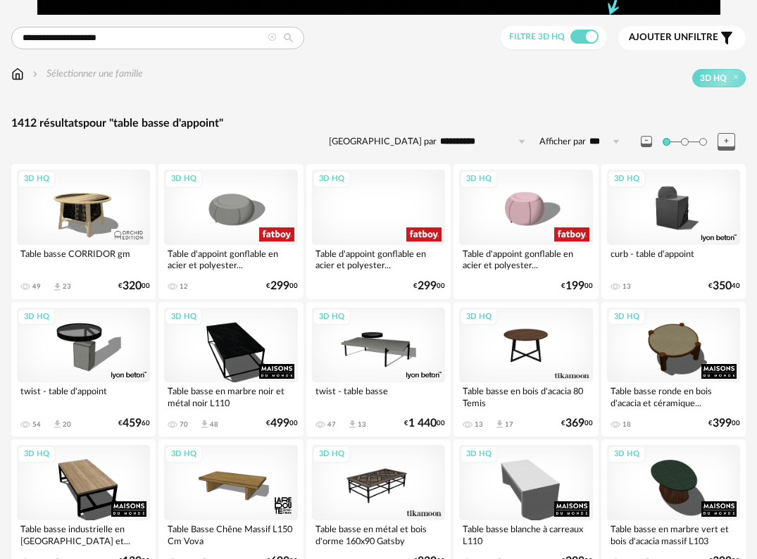
scroll to position [141, 0]
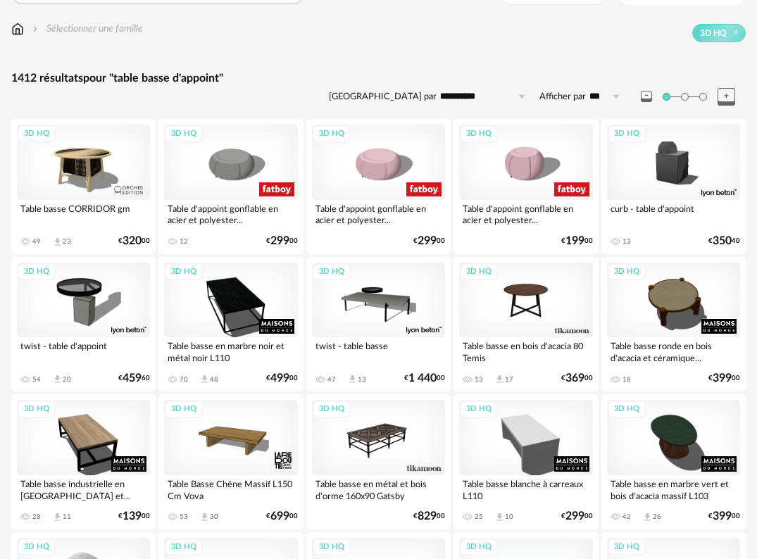
click at [96, 318] on div "3D HQ" at bounding box center [83, 300] width 133 height 75
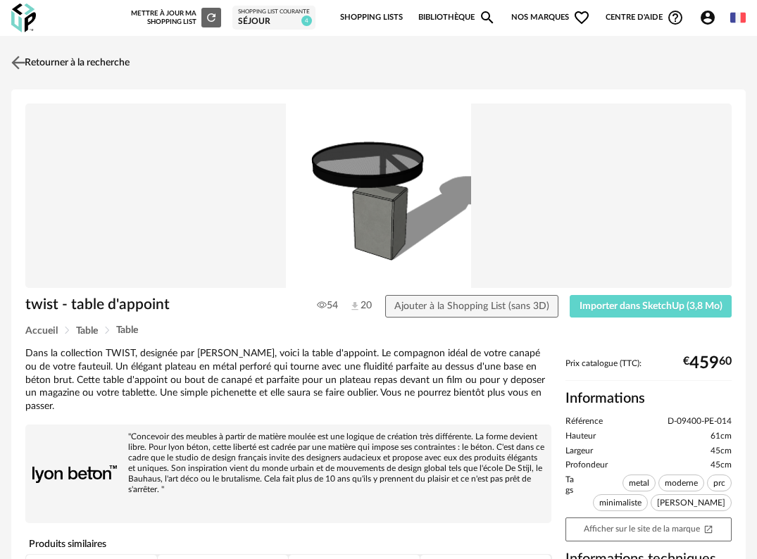
click at [13, 61] on img at bounding box center [18, 62] width 20 height 20
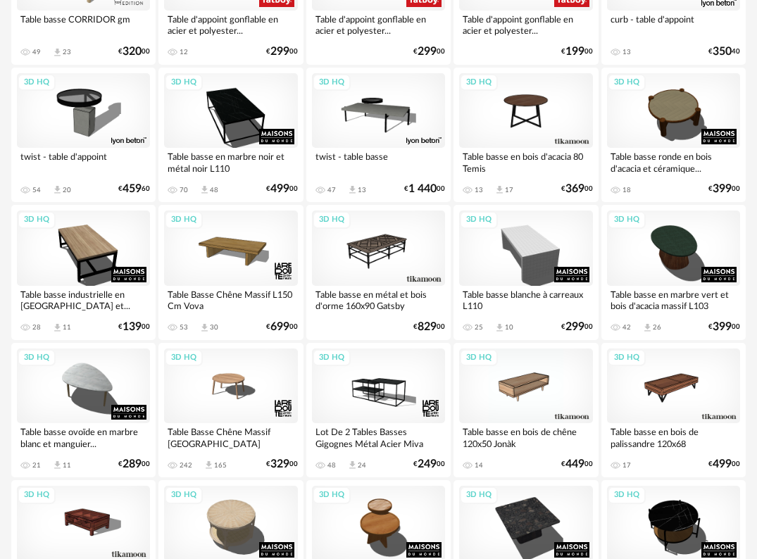
scroll to position [352, 0]
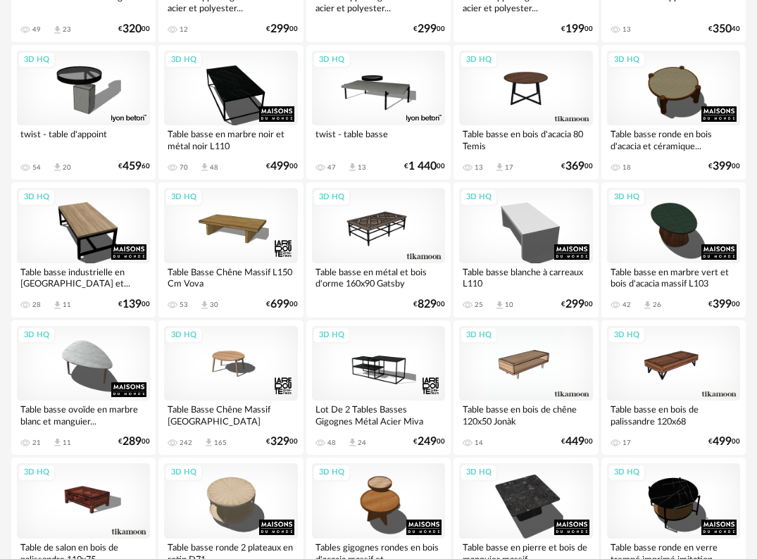
click at [68, 92] on div "3D HQ" at bounding box center [83, 88] width 133 height 75
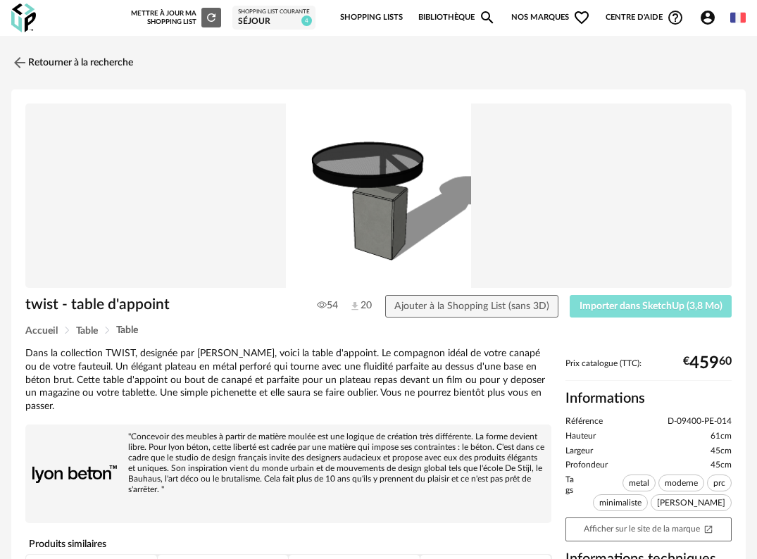
click at [677, 309] on span "Importer dans SketchUp (3,8 Mo)" at bounding box center [651, 306] width 143 height 10
click at [12, 63] on img at bounding box center [18, 62] width 20 height 20
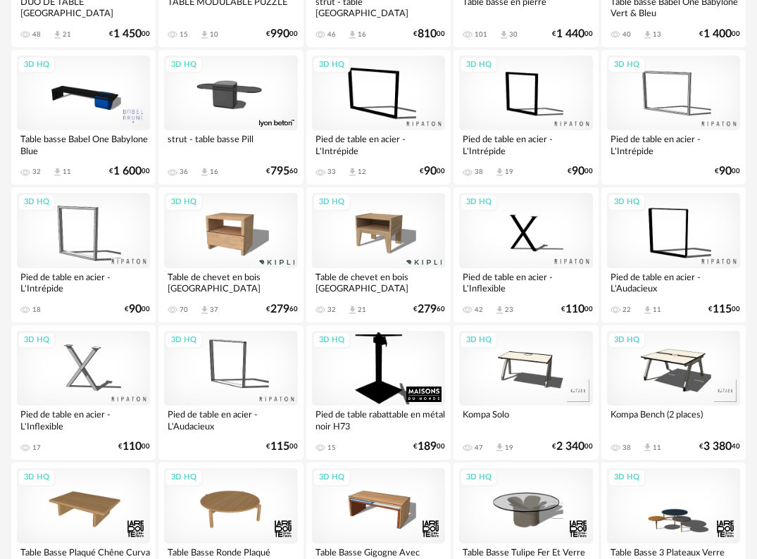
scroll to position [2184, 0]
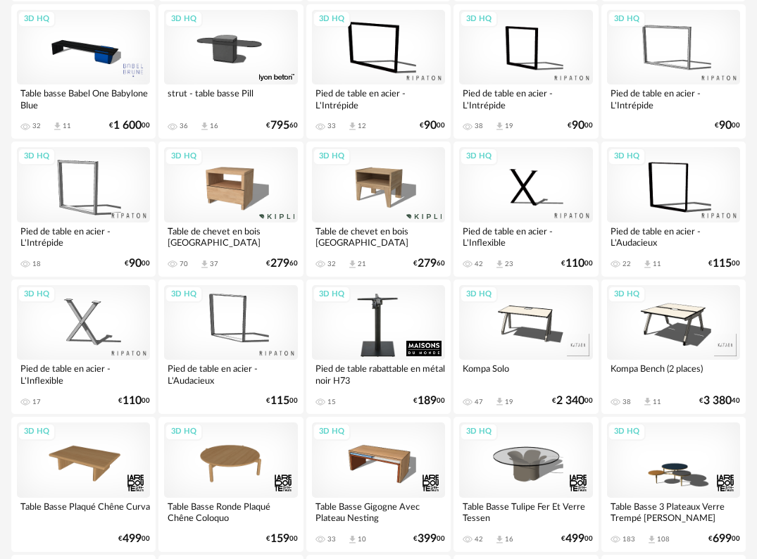
click at [385, 344] on div "3D HQ" at bounding box center [378, 322] width 133 height 75
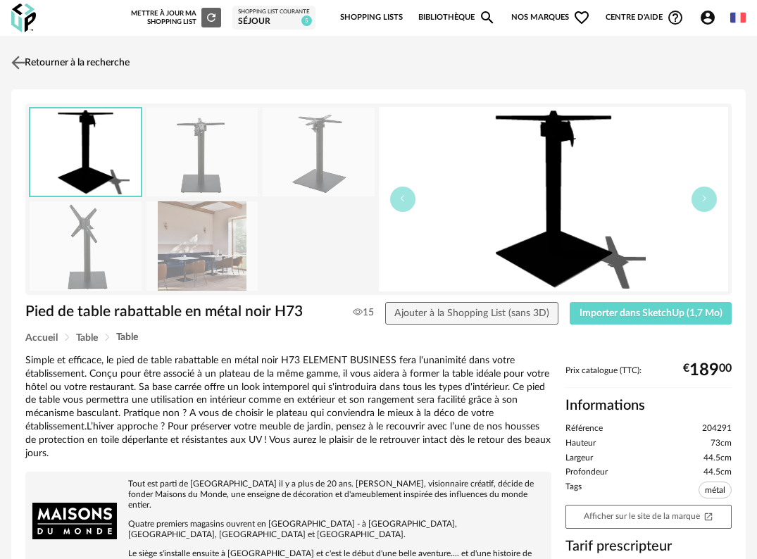
click at [20, 66] on img at bounding box center [18, 62] width 20 height 20
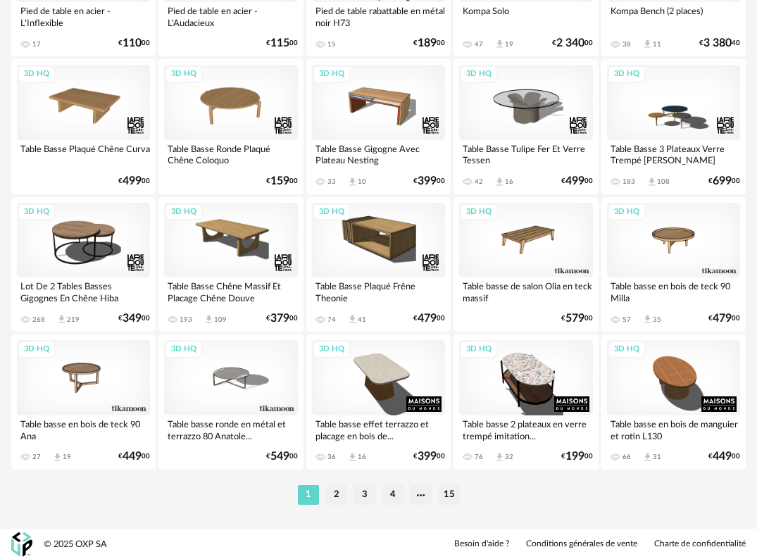
scroll to position [2543, 0]
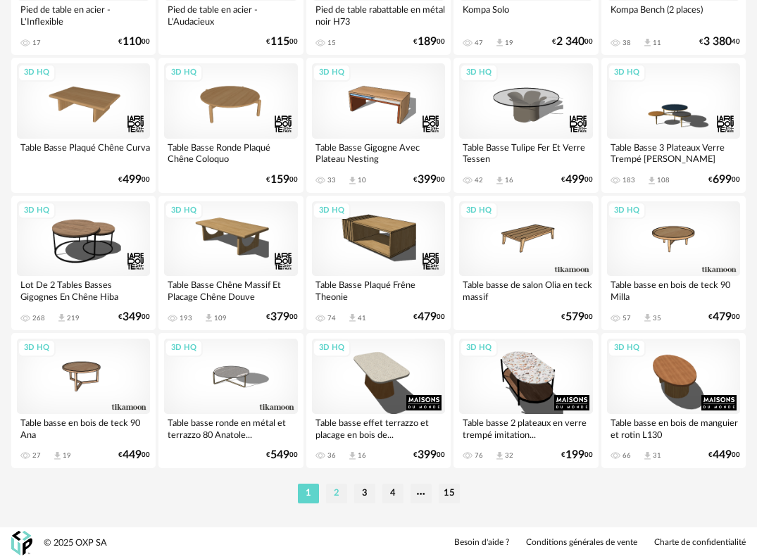
click at [334, 492] on li "2" at bounding box center [336, 494] width 21 height 20
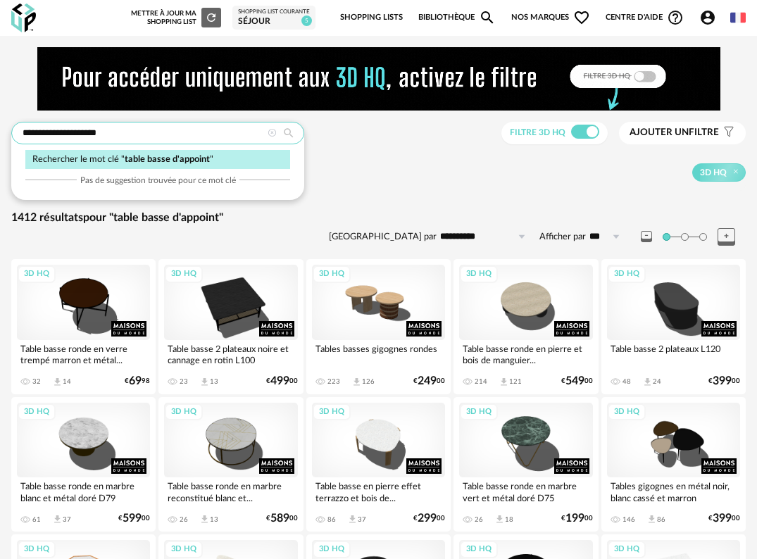
drag, startPoint x: 211, startPoint y: 137, endPoint x: -34, endPoint y: 132, distance: 244.5
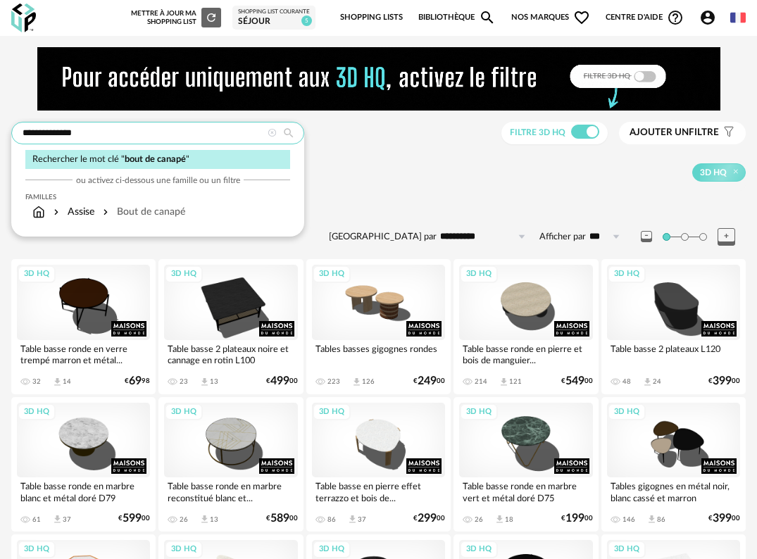
type input "**********"
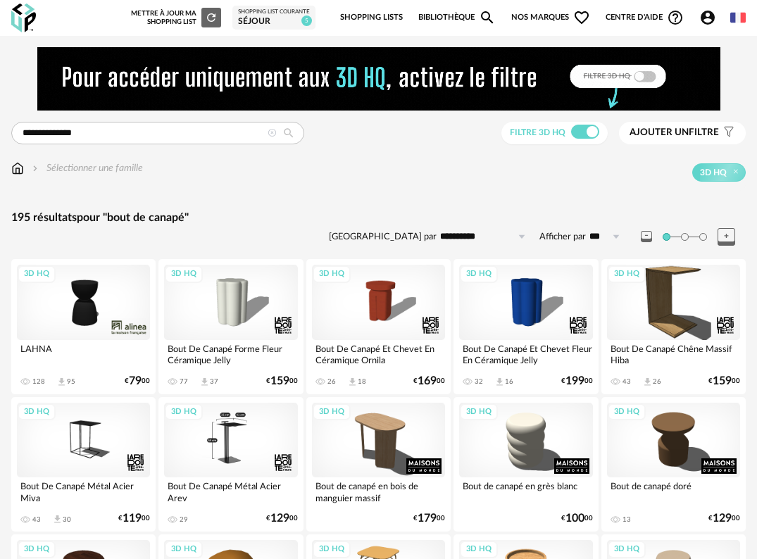
click at [244, 441] on div "3D HQ" at bounding box center [230, 440] width 133 height 75
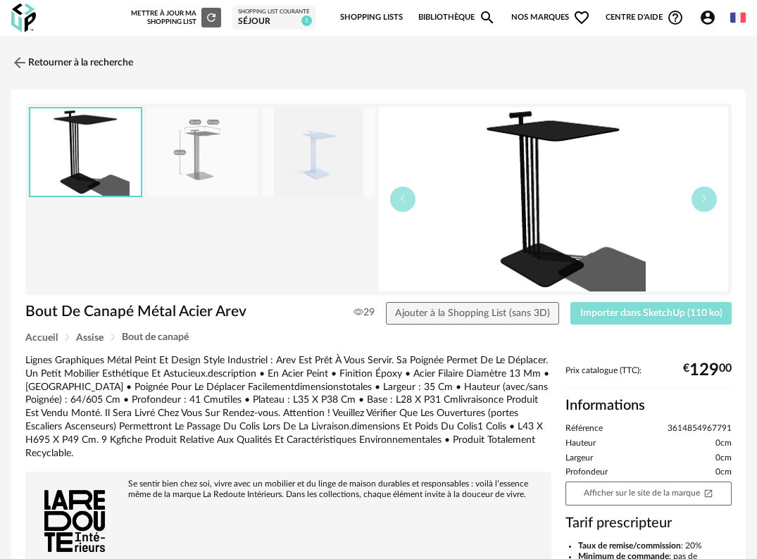
click at [705, 316] on span "Importer dans SketchUp (110 ko)" at bounding box center [651, 314] width 142 height 10
